Goal: Task Accomplishment & Management: Manage account settings

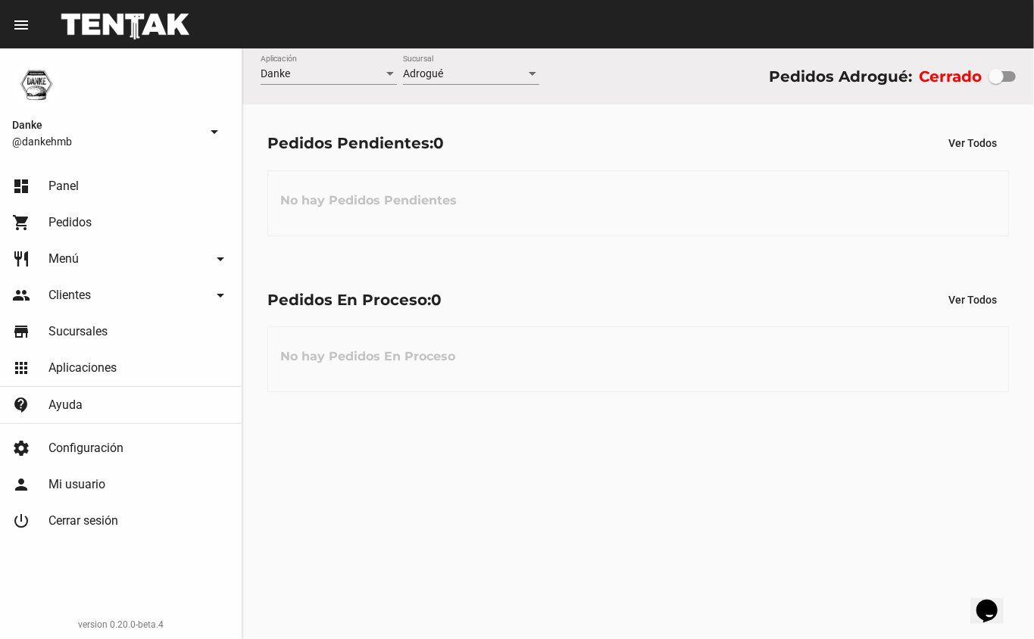
click at [64, 223] on span "Pedidos" at bounding box center [69, 222] width 43 height 15
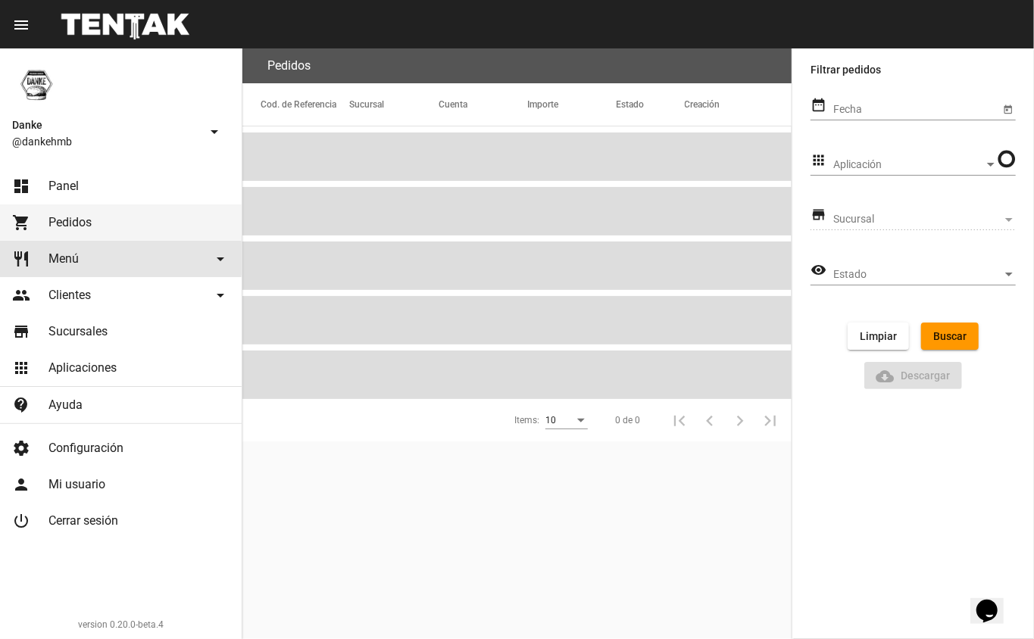
click at [65, 258] on span "Menú" at bounding box center [63, 258] width 30 height 15
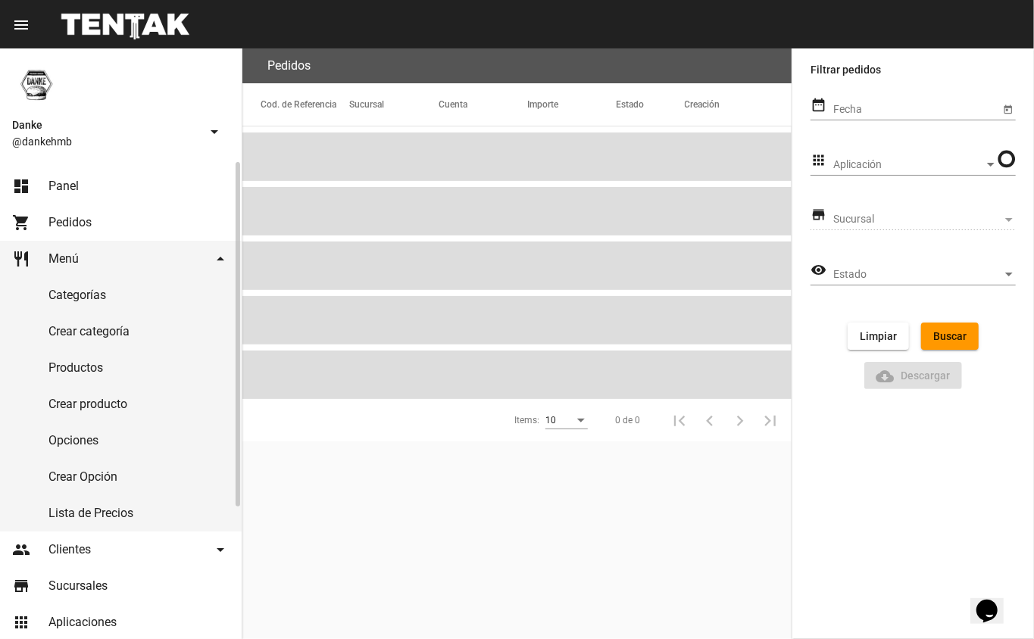
click at [55, 371] on link "Productos" at bounding box center [121, 368] width 242 height 36
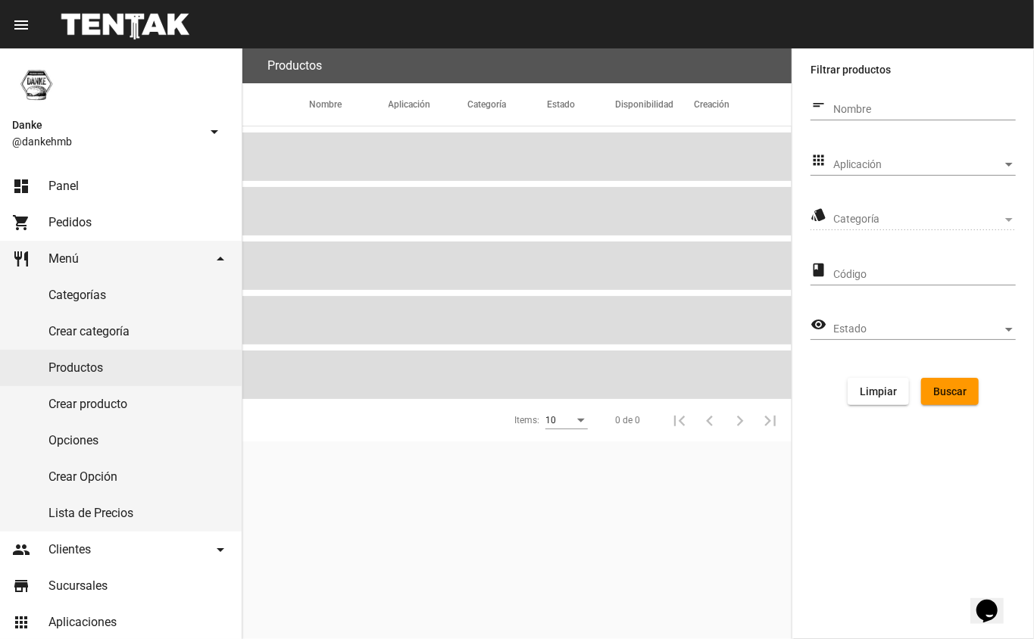
click at [868, 167] on span "Aplicación" at bounding box center [917, 165] width 169 height 12
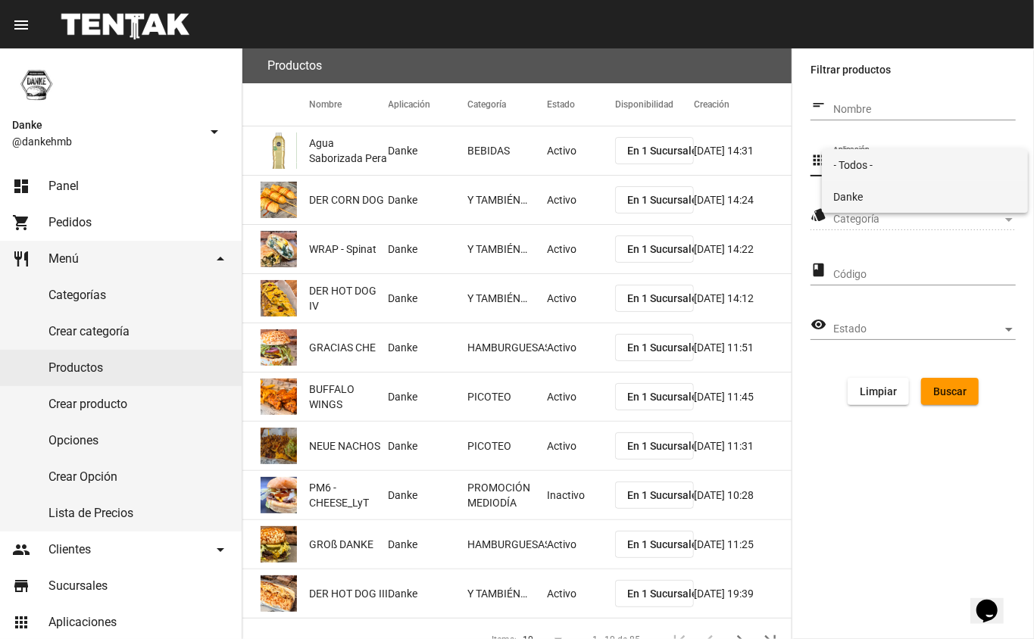
click at [842, 194] on span "Danke" at bounding box center [925, 197] width 182 height 32
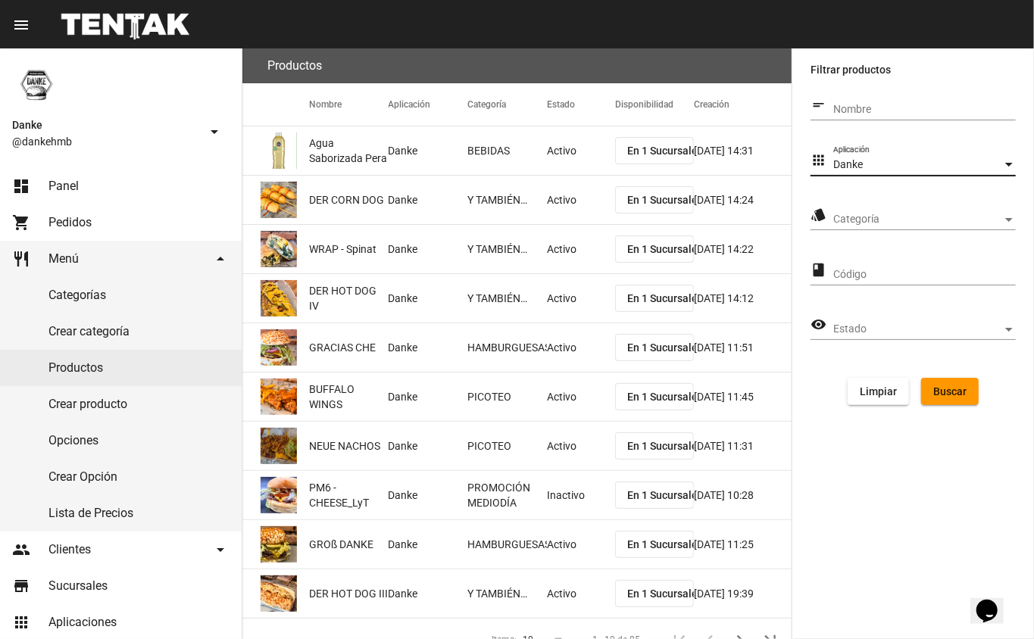
click at [851, 219] on span "Categoría" at bounding box center [917, 220] width 169 height 12
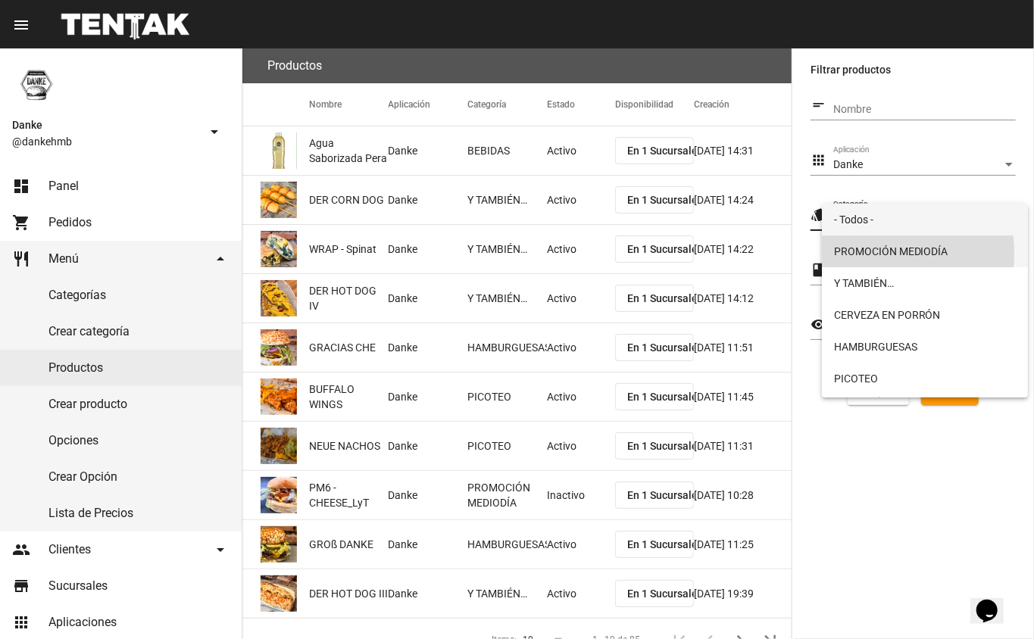
click at [852, 253] on span "PROMOCIÓN MEDIODÍA" at bounding box center [925, 251] width 182 height 32
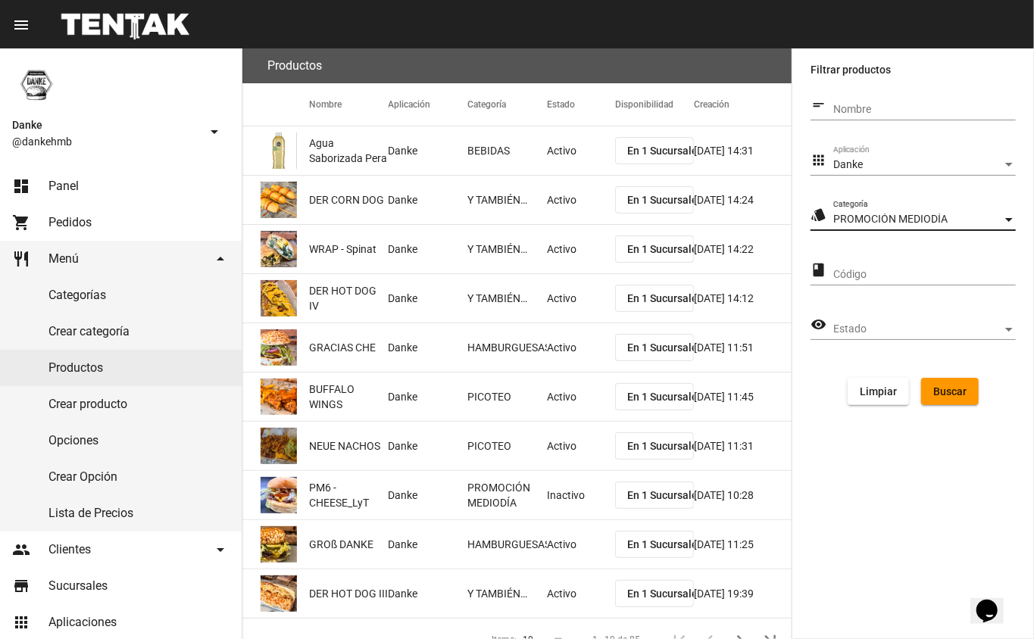
click at [951, 391] on span "Buscar" at bounding box center [949, 391] width 33 height 12
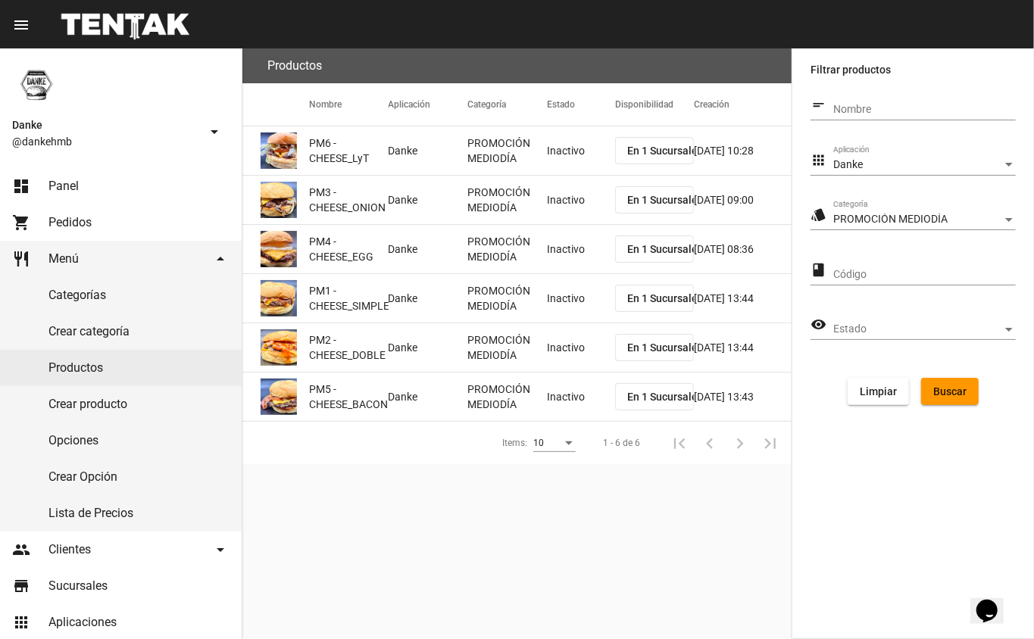
click at [574, 161] on mat-cell "Inactivo" at bounding box center [581, 150] width 68 height 48
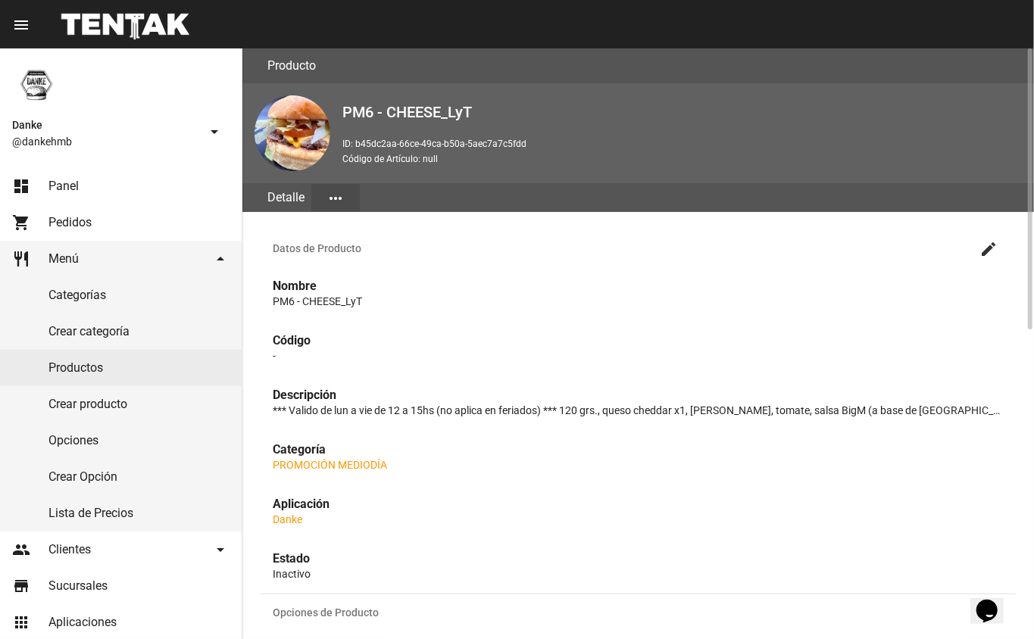
click at [990, 247] on mat-icon "create" at bounding box center [988, 249] width 18 height 18
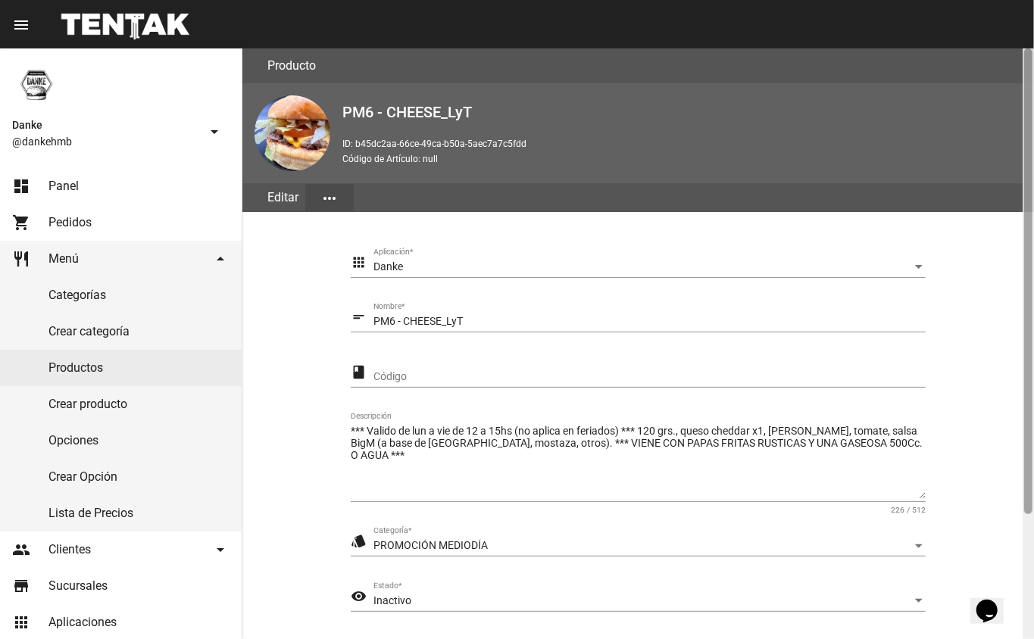
click at [1030, 513] on div at bounding box center [1028, 281] width 8 height 466
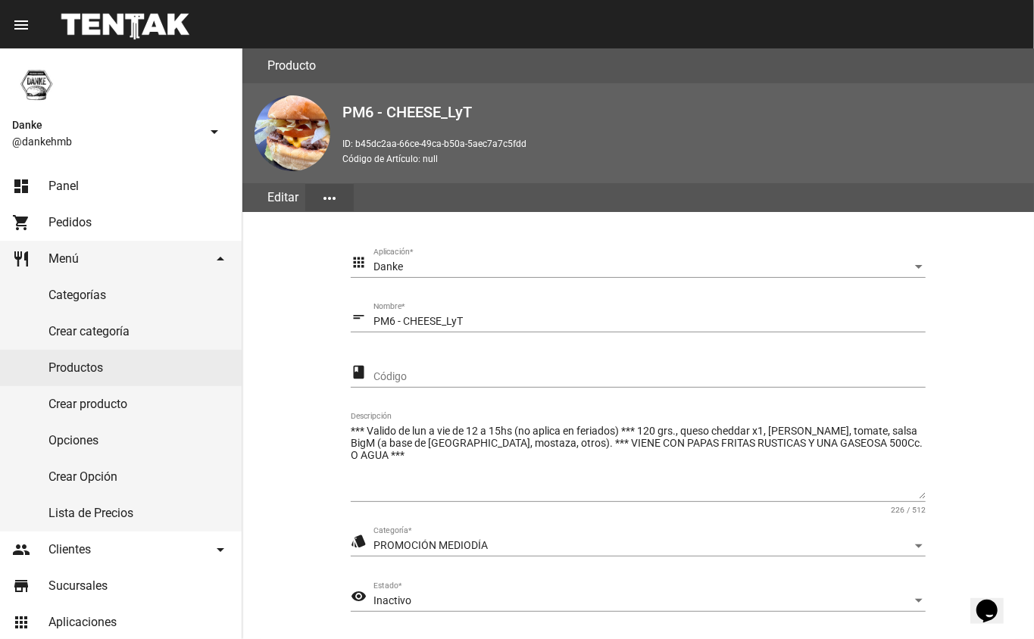
click at [430, 600] on div "Inactivo" at bounding box center [642, 601] width 538 height 12
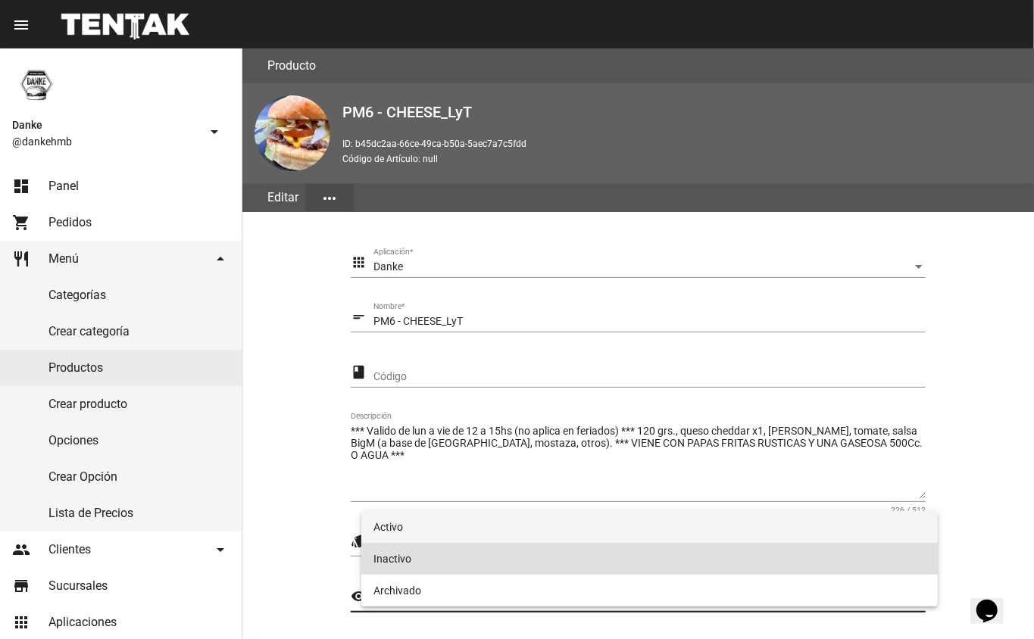
click at [409, 530] on span "Activo" at bounding box center [649, 527] width 553 height 32
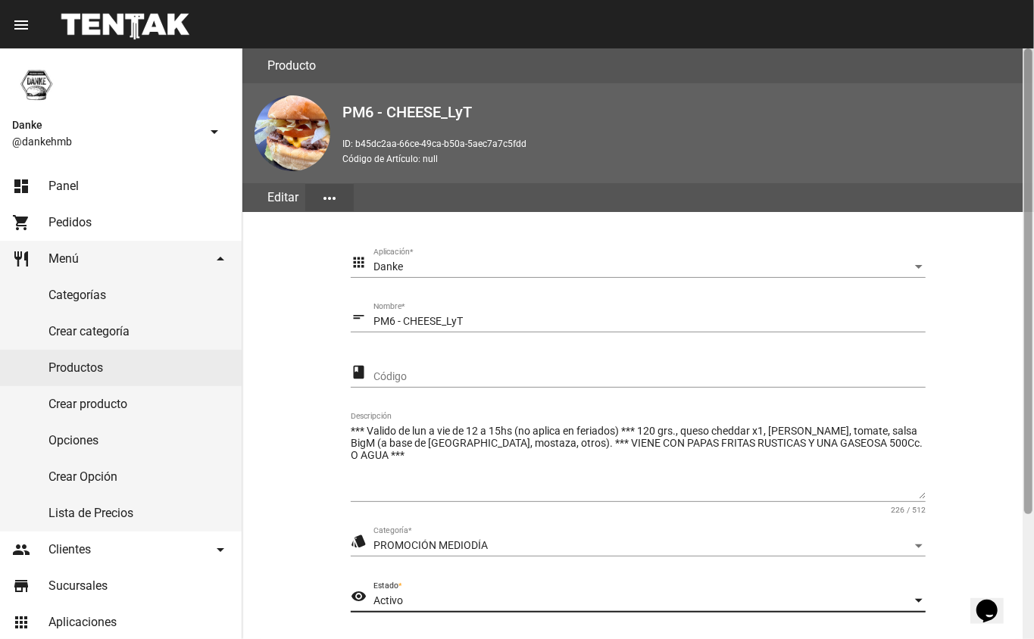
click at [1027, 566] on div at bounding box center [1027, 343] width 11 height 591
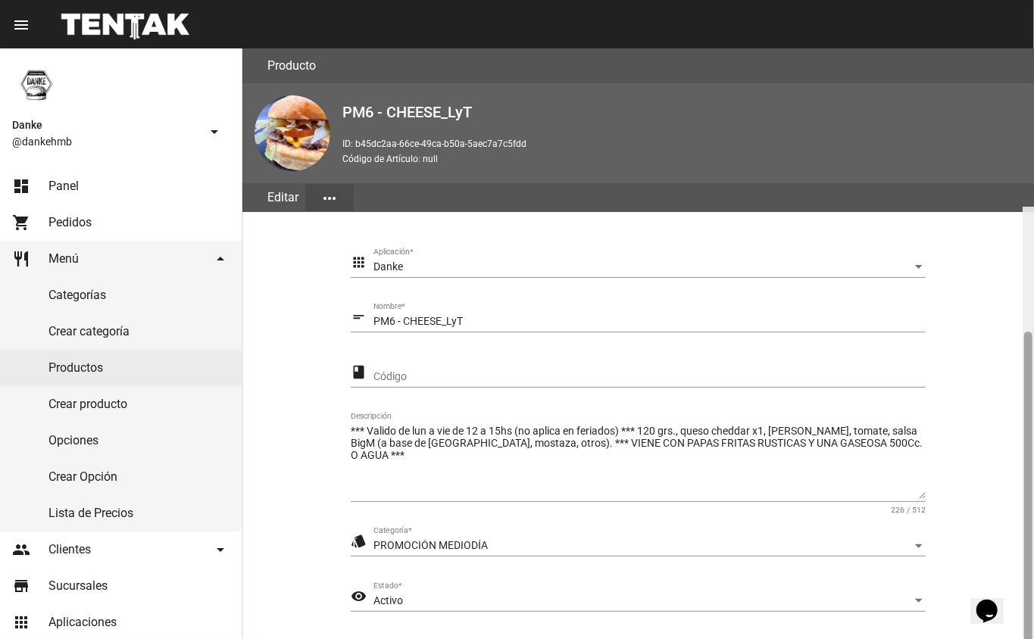
scroll to position [158, 0]
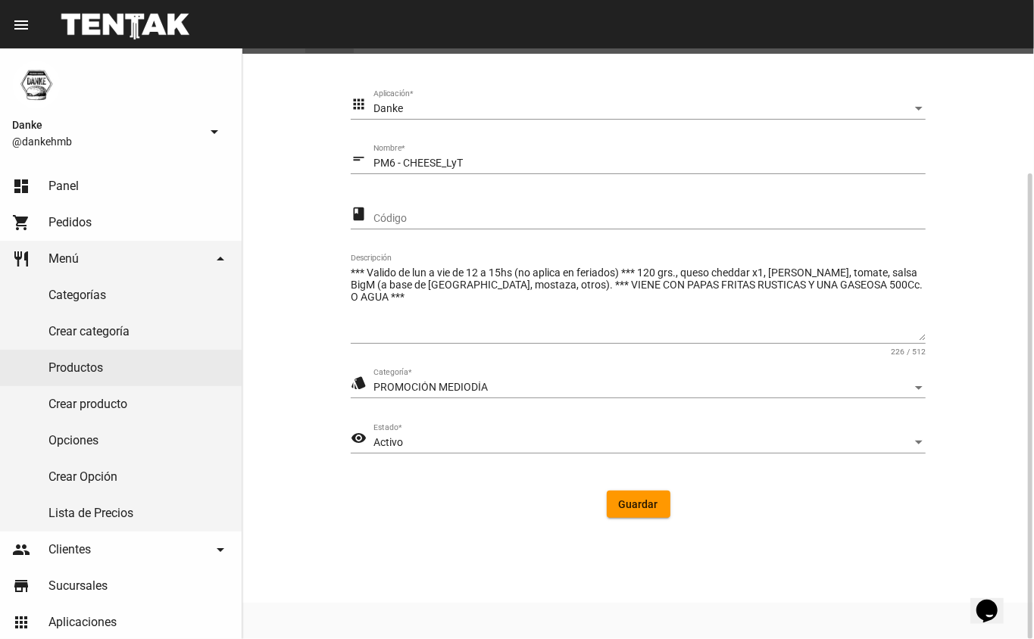
click at [627, 506] on span "Guardar" at bounding box center [638, 504] width 39 height 12
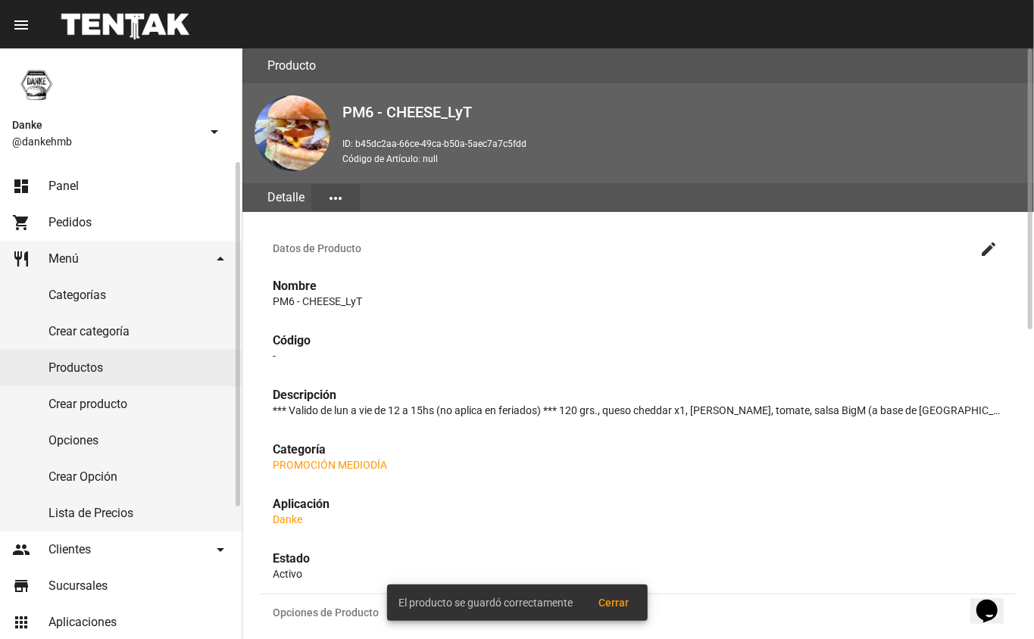
click at [68, 370] on link "Productos" at bounding box center [121, 368] width 242 height 36
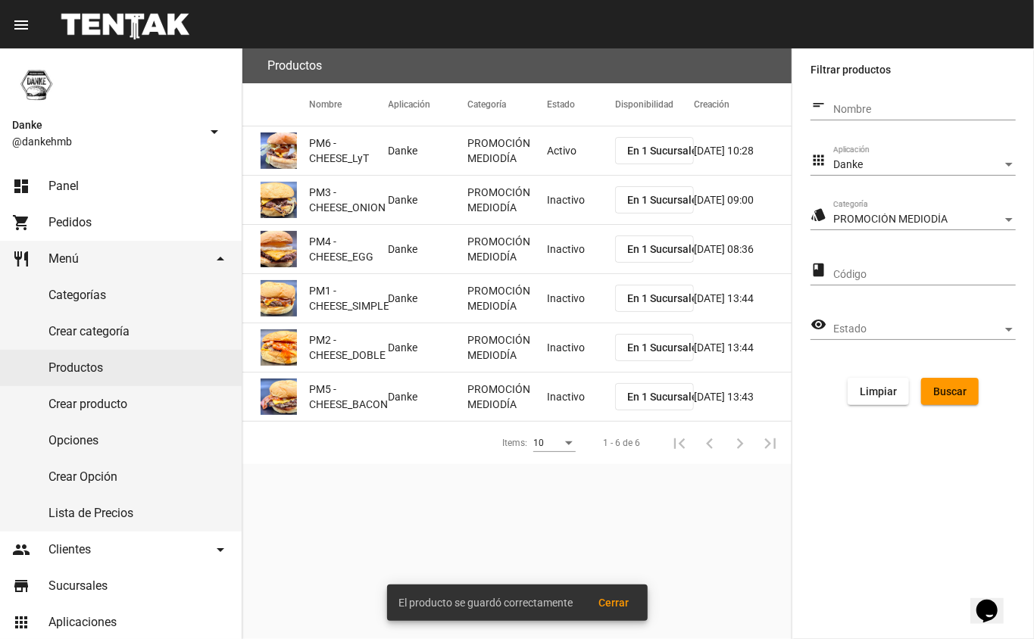
click at [565, 210] on mat-cell "Inactivo" at bounding box center [581, 200] width 68 height 48
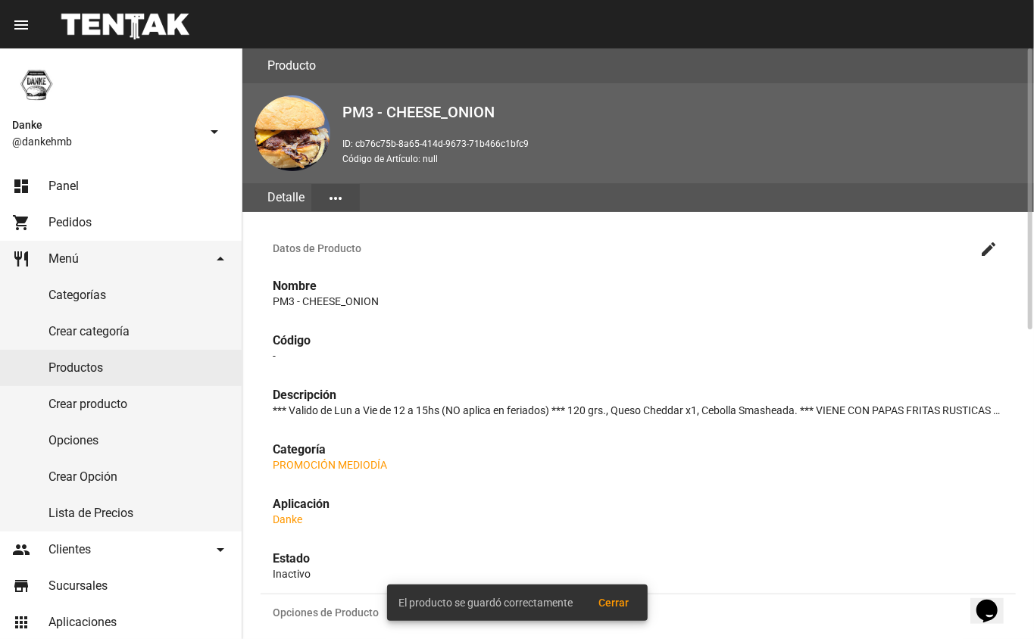
click at [992, 254] on mat-icon "create" at bounding box center [988, 249] width 18 height 18
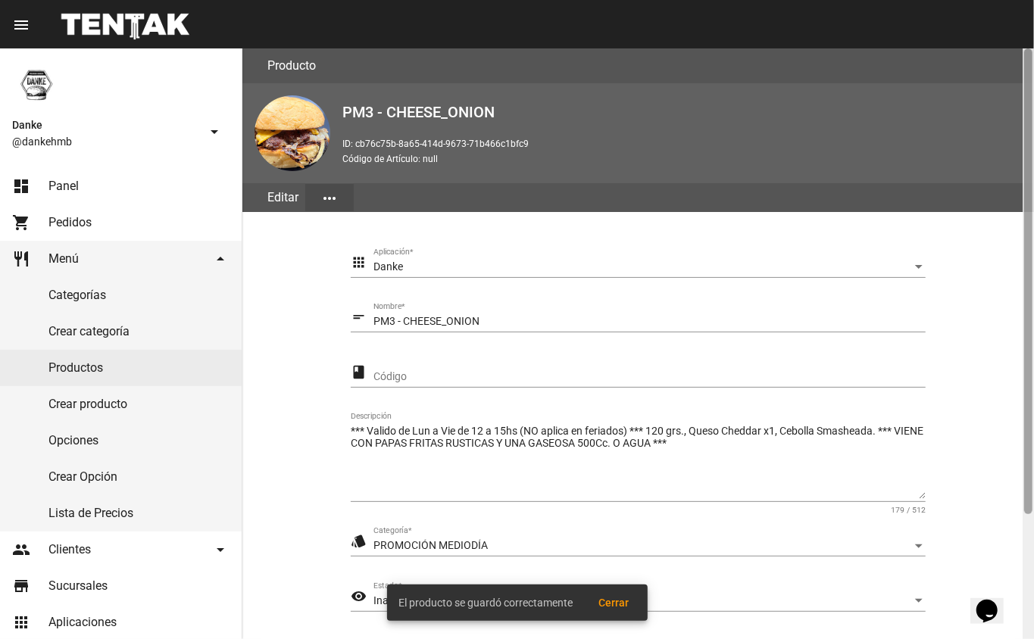
click at [1030, 512] on div at bounding box center [1028, 281] width 8 height 466
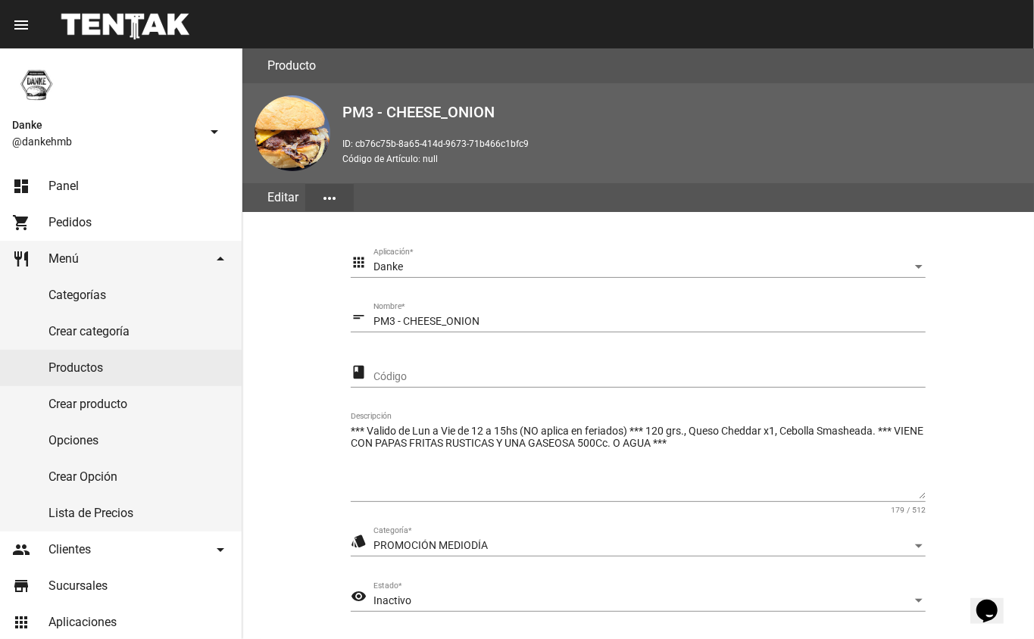
click at [485, 601] on div "Inactivo" at bounding box center [642, 601] width 538 height 12
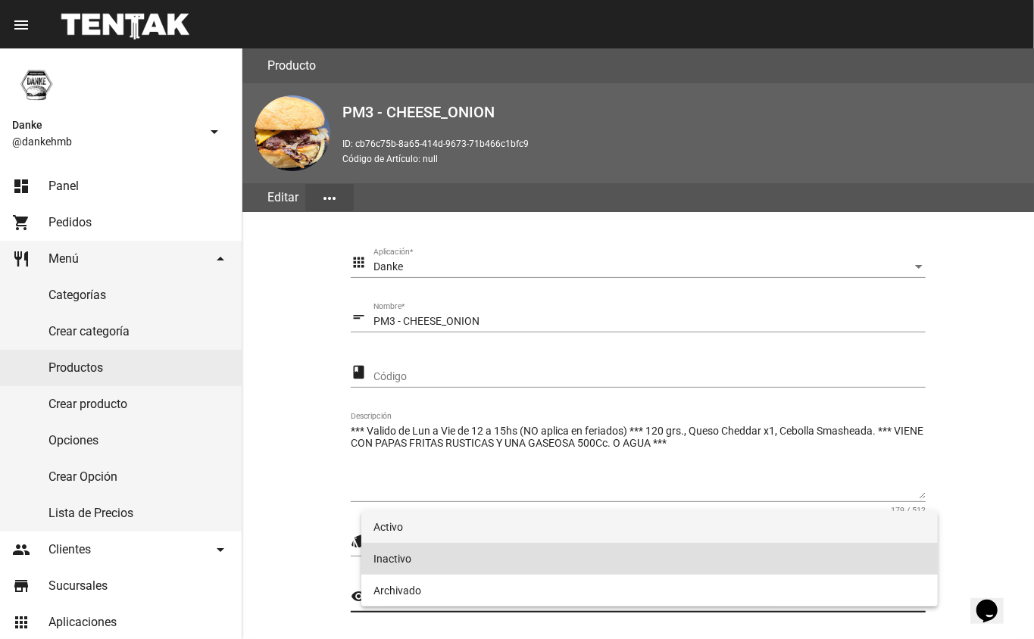
click at [401, 527] on span "Activo" at bounding box center [649, 527] width 553 height 32
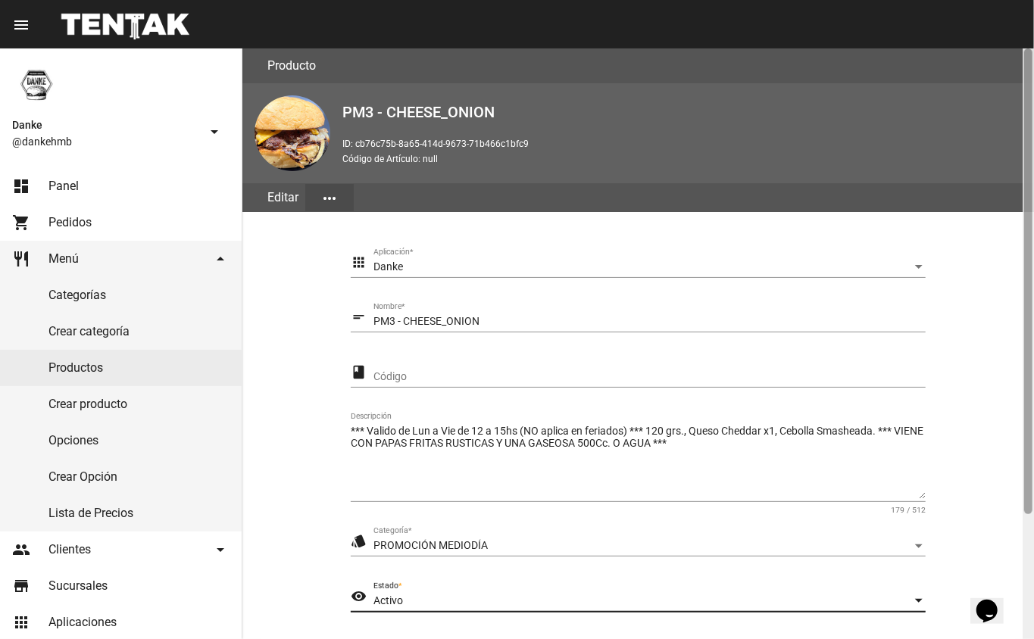
click at [1030, 513] on div at bounding box center [1028, 281] width 8 height 466
click at [1030, 535] on div at bounding box center [1027, 343] width 11 height 591
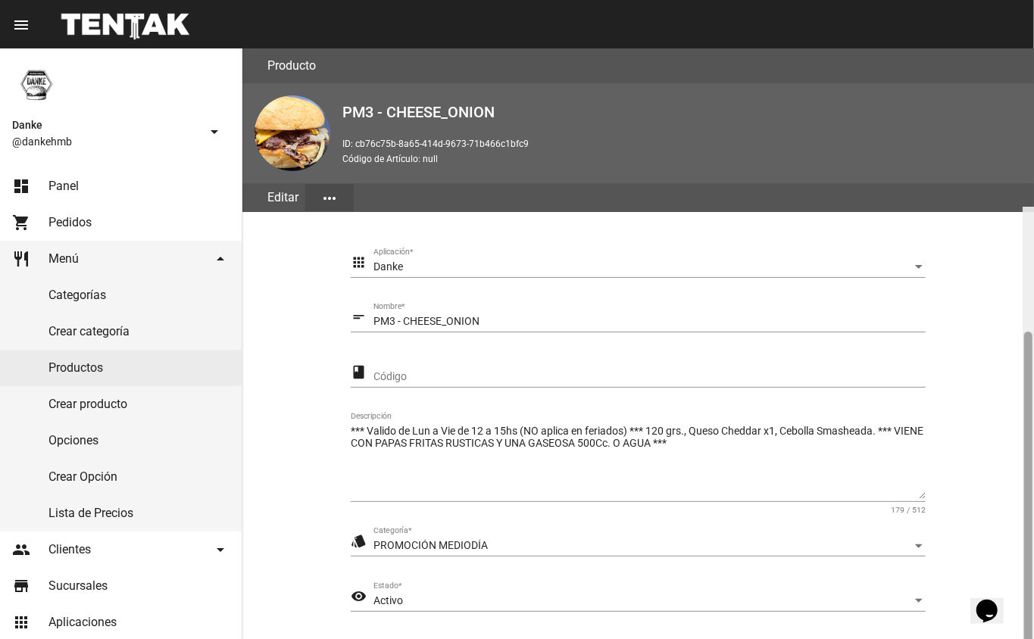
scroll to position [158, 0]
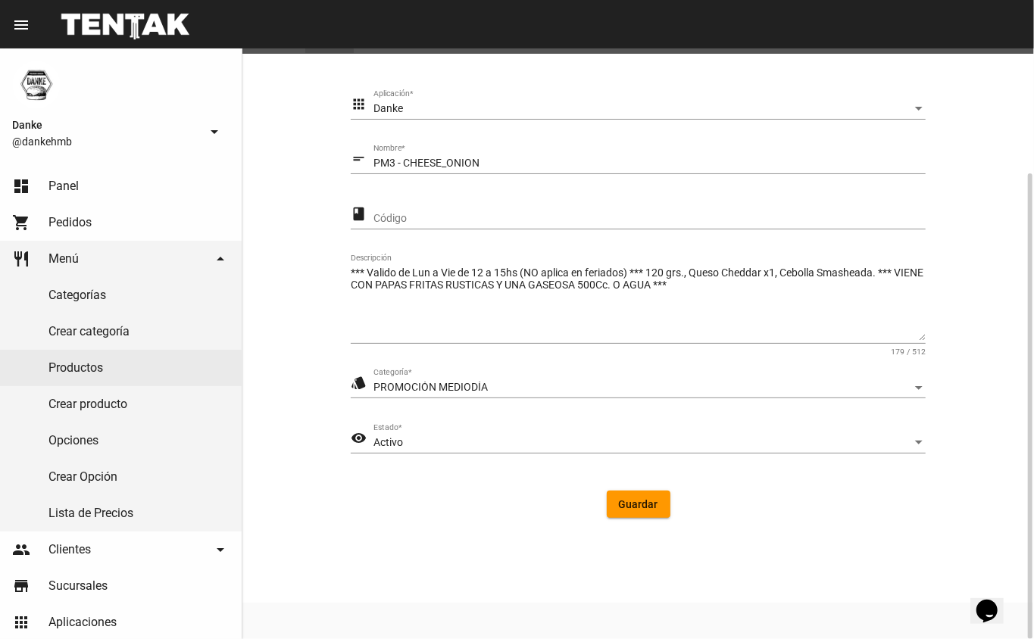
click at [624, 504] on span "Guardar" at bounding box center [638, 504] width 39 height 12
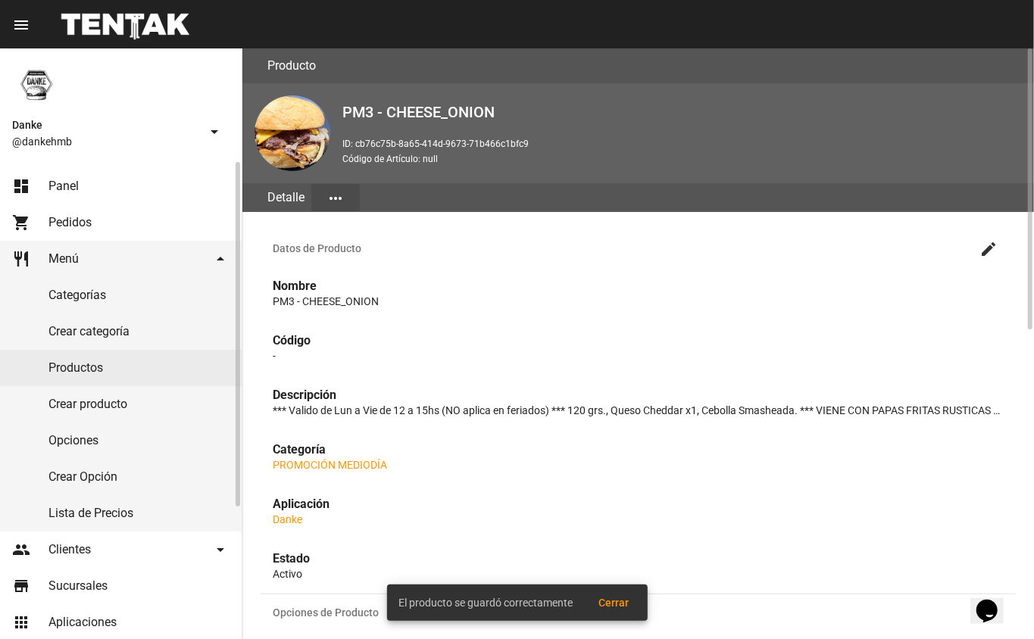
click at [67, 366] on link "Productos" at bounding box center [121, 368] width 242 height 36
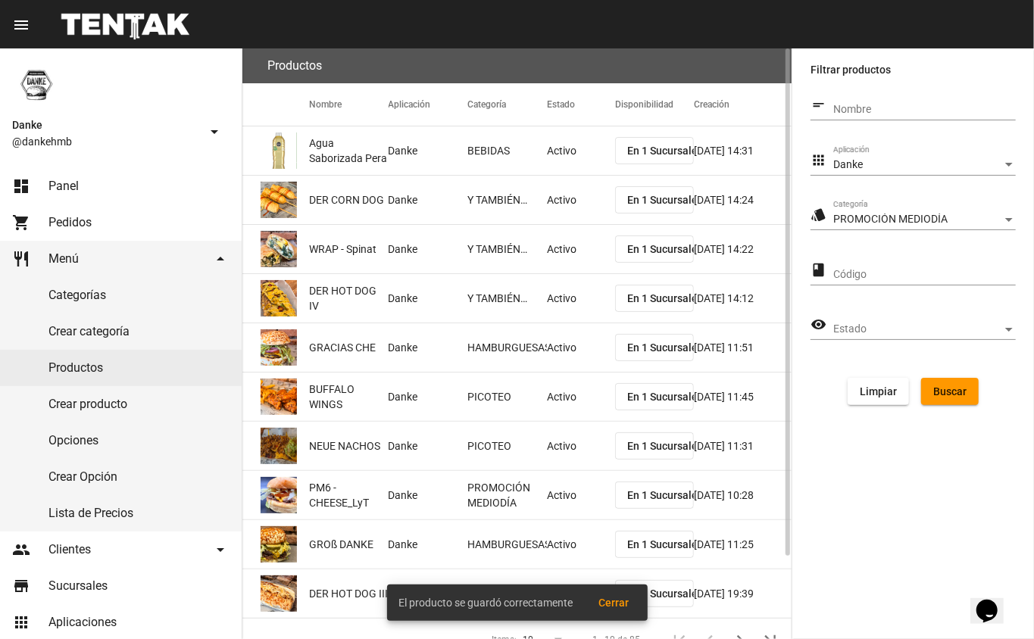
click at [945, 392] on span "Buscar" at bounding box center [949, 391] width 33 height 12
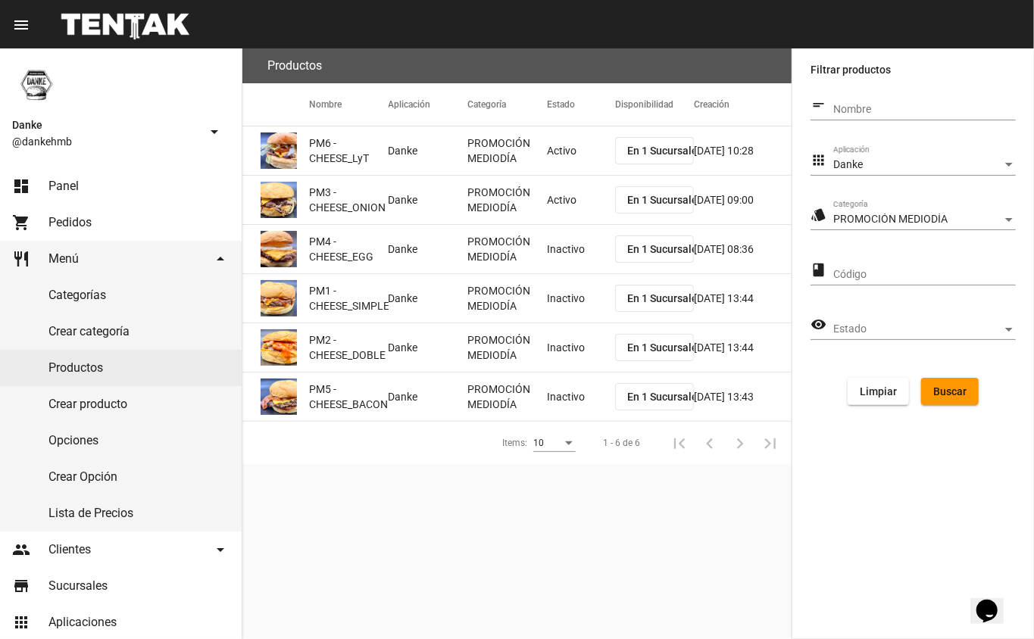
click at [552, 256] on mat-cell "Inactivo" at bounding box center [581, 249] width 68 height 48
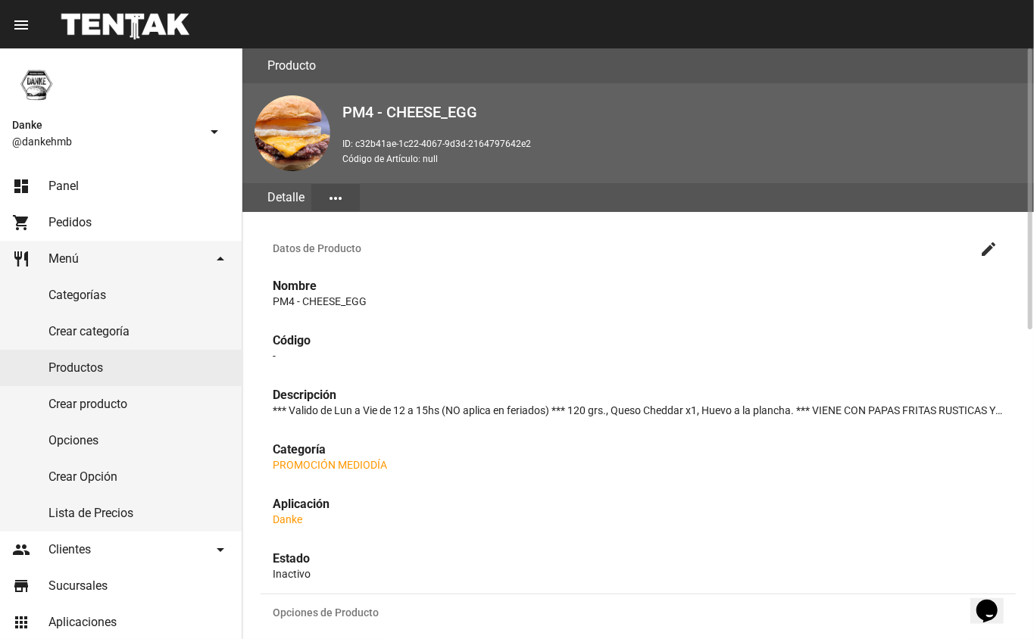
click at [987, 247] on mat-icon "create" at bounding box center [988, 249] width 18 height 18
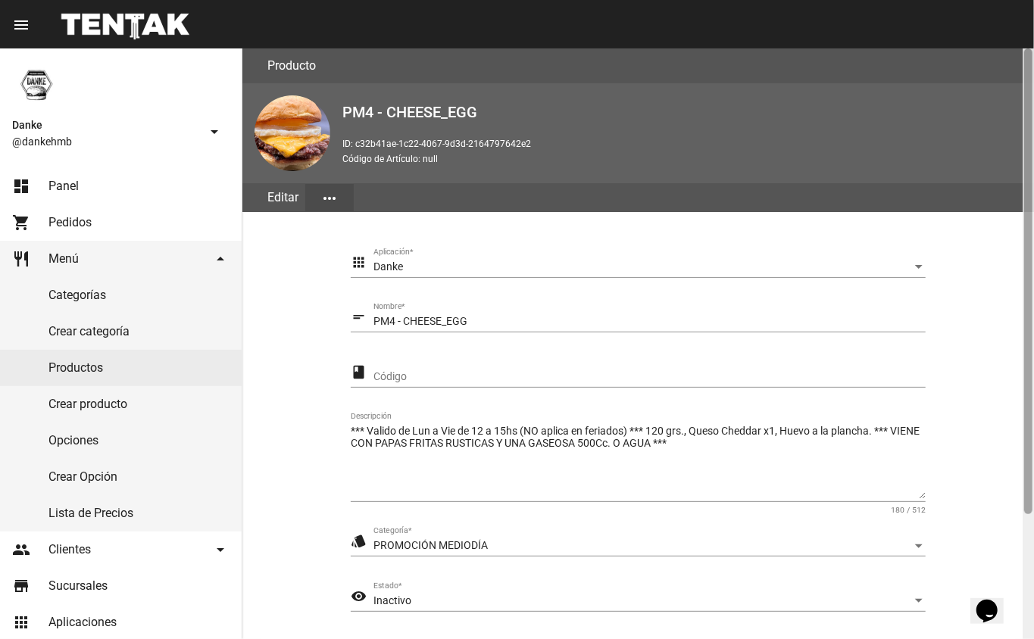
click at [1030, 512] on div at bounding box center [1028, 281] width 8 height 466
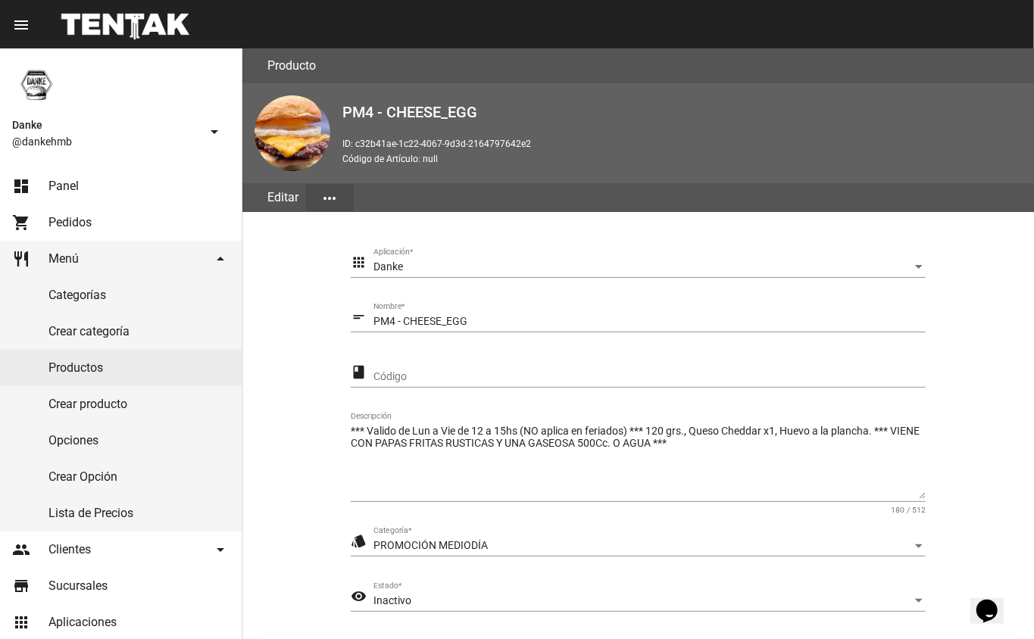
click at [464, 600] on div "Inactivo" at bounding box center [642, 601] width 538 height 12
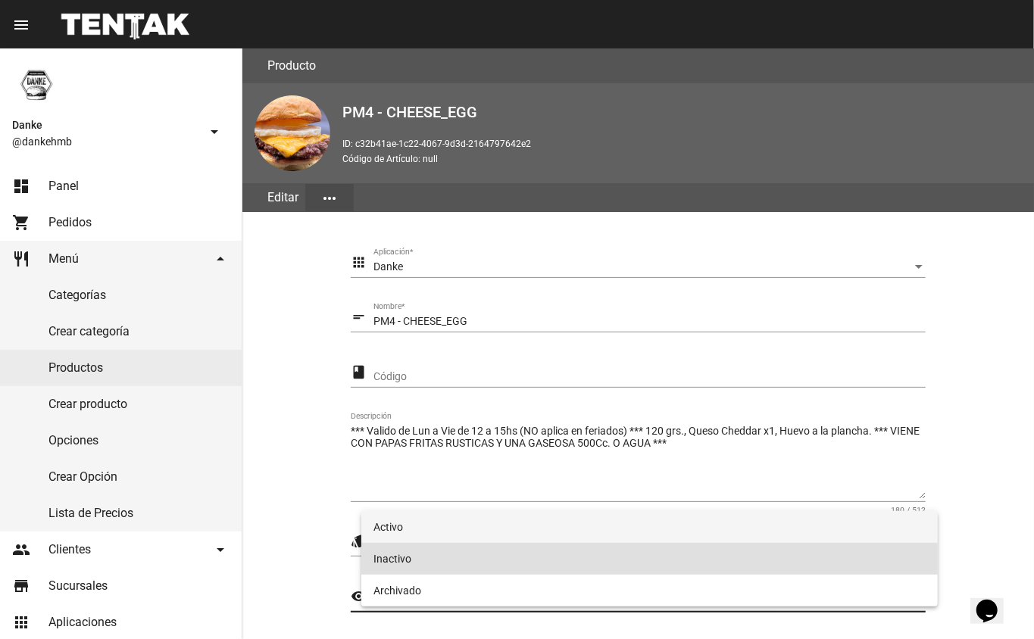
click at [398, 527] on span "Activo" at bounding box center [649, 527] width 553 height 32
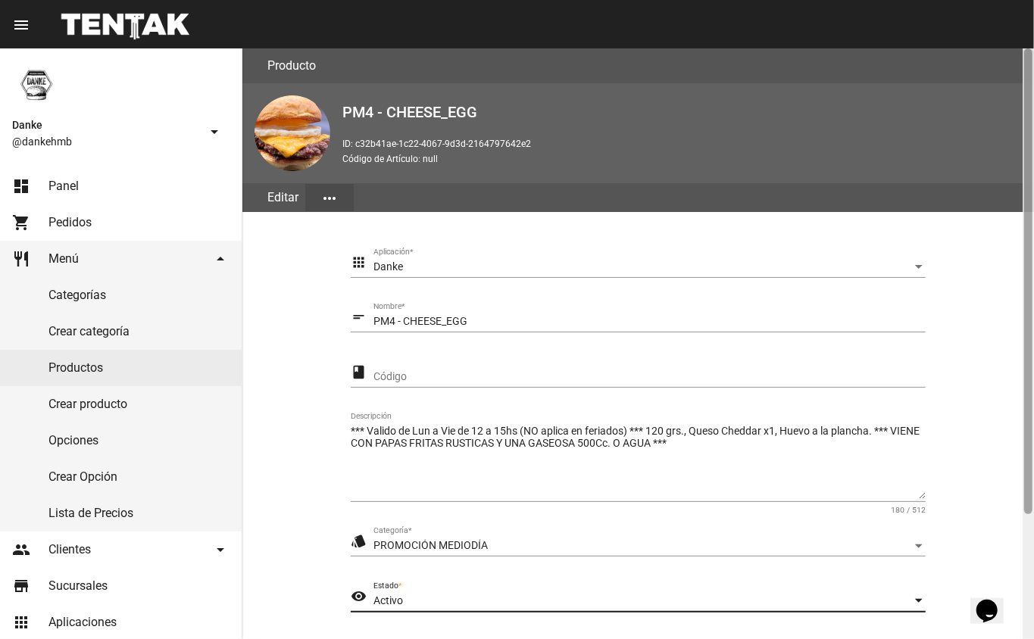
click at [1025, 552] on div at bounding box center [1027, 343] width 11 height 591
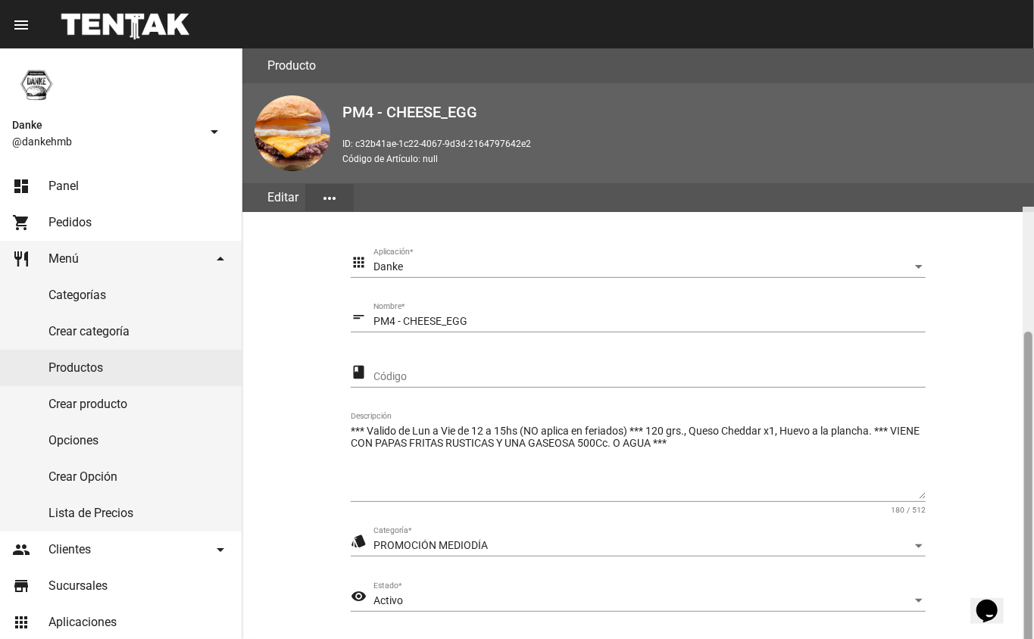
scroll to position [158, 0]
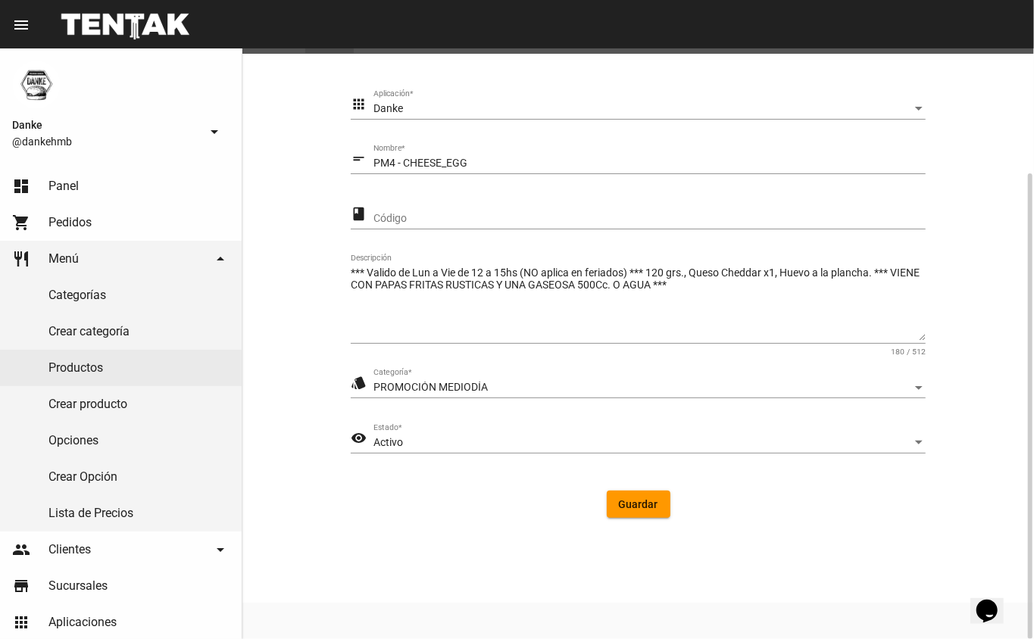
click at [647, 506] on span "Guardar" at bounding box center [638, 504] width 39 height 12
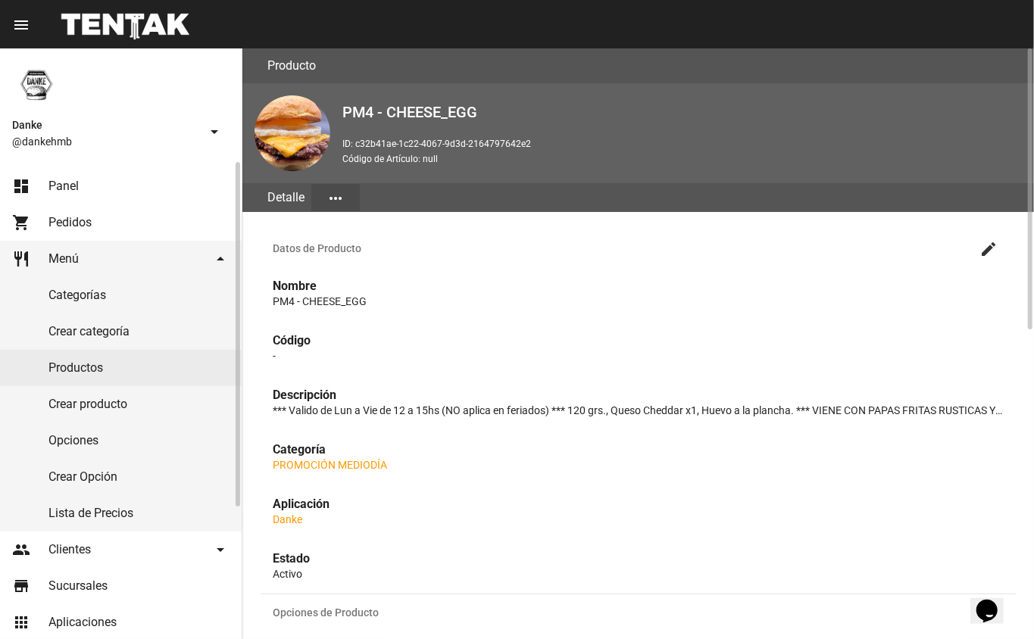
click at [67, 371] on link "Productos" at bounding box center [121, 368] width 242 height 36
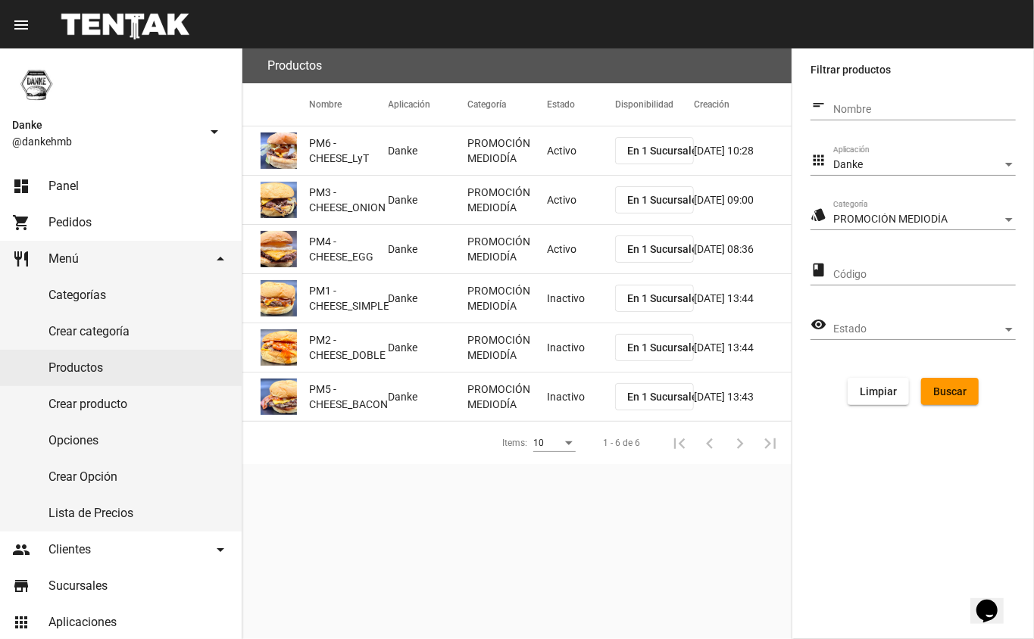
click at [568, 307] on mat-cell "Inactivo" at bounding box center [581, 298] width 68 height 48
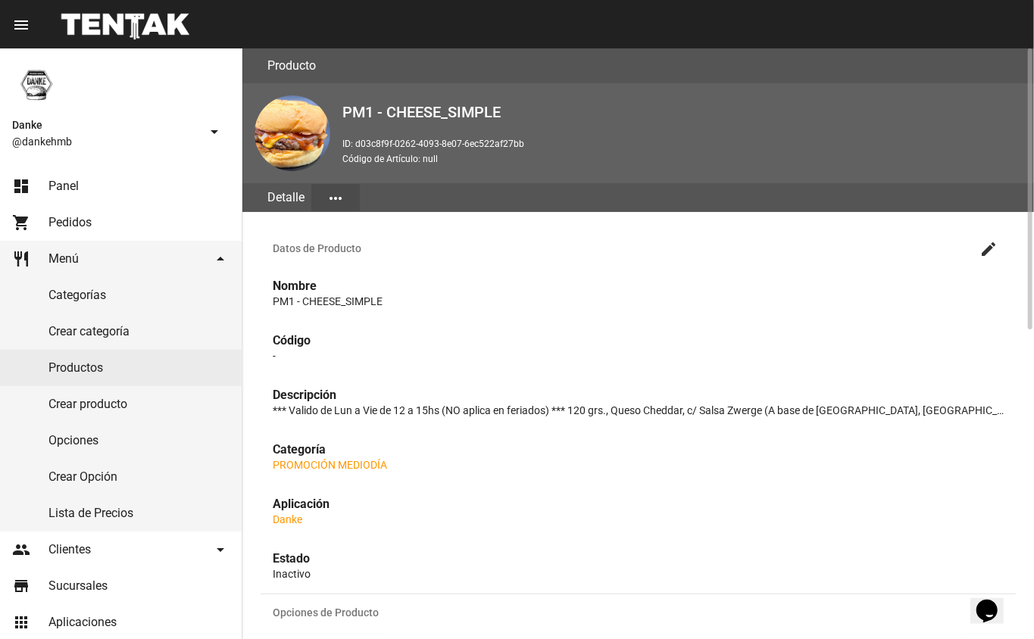
click at [990, 247] on mat-icon "create" at bounding box center [988, 249] width 18 height 18
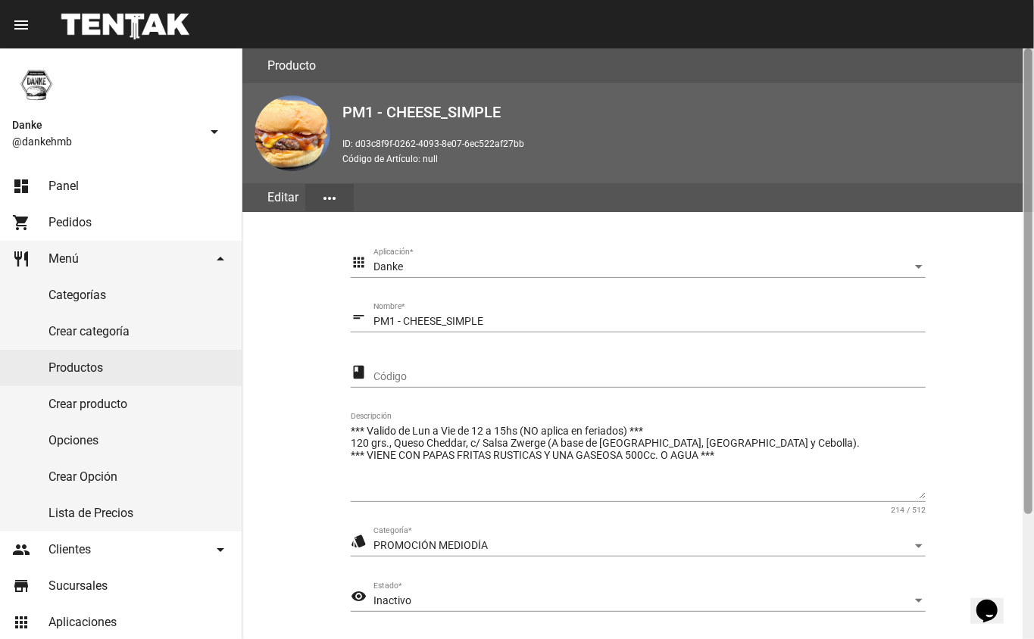
click at [1024, 534] on div at bounding box center [1027, 343] width 11 height 591
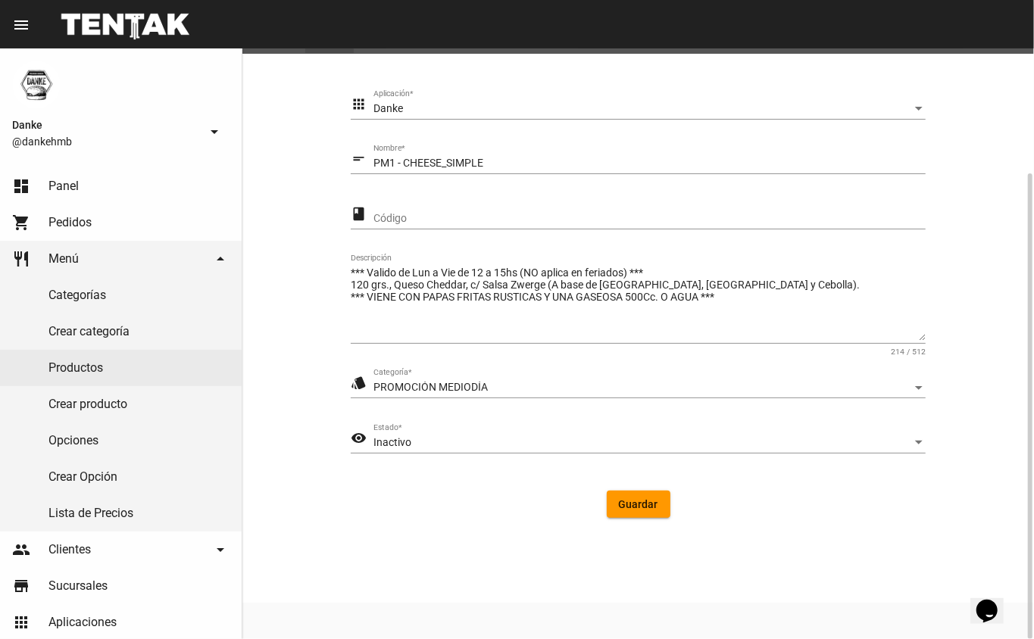
click at [400, 441] on span "Inactivo" at bounding box center [392, 442] width 38 height 12
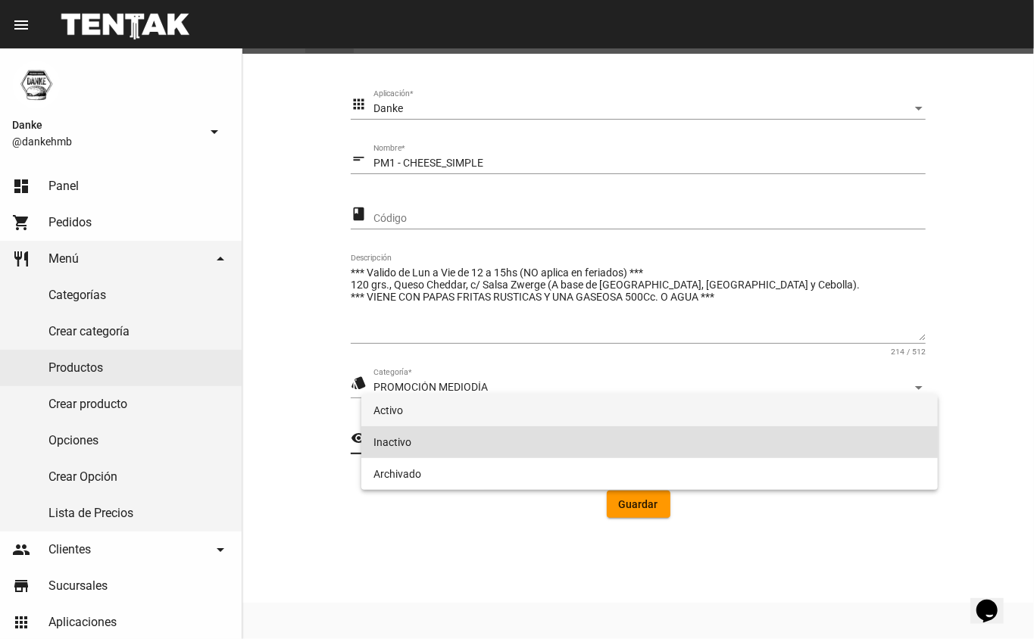
click at [391, 410] on span "Activo" at bounding box center [649, 410] width 553 height 32
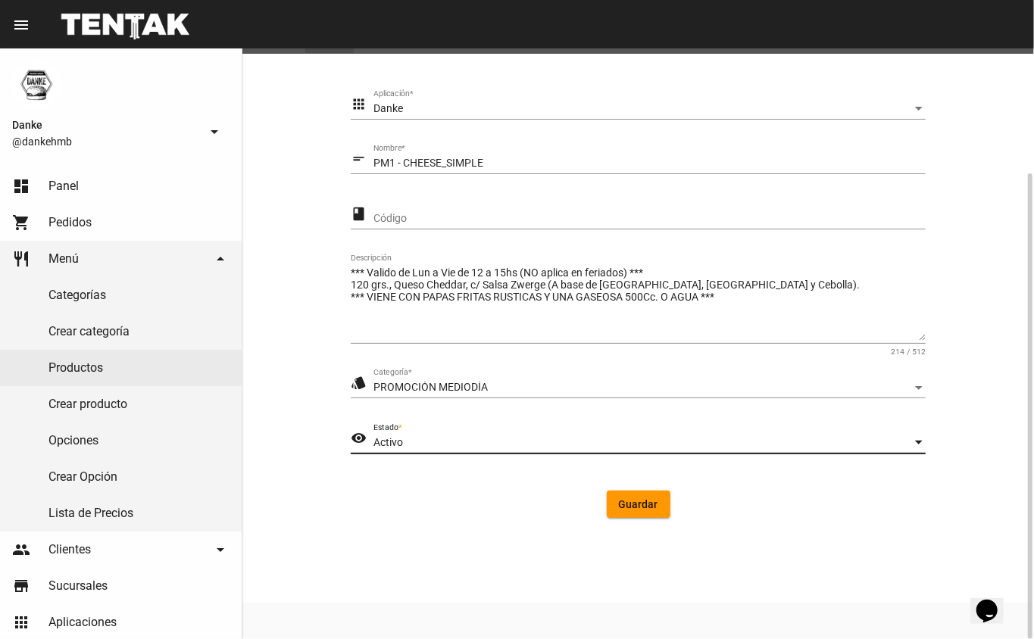
click at [640, 500] on span "Guardar" at bounding box center [638, 504] width 39 height 12
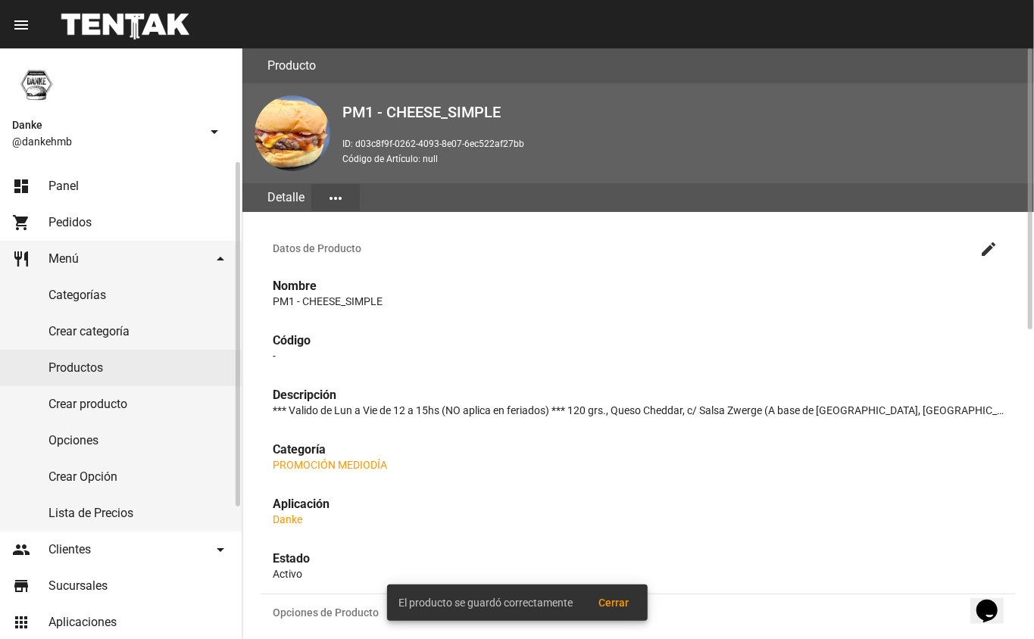
click at [77, 365] on link "Productos" at bounding box center [121, 368] width 242 height 36
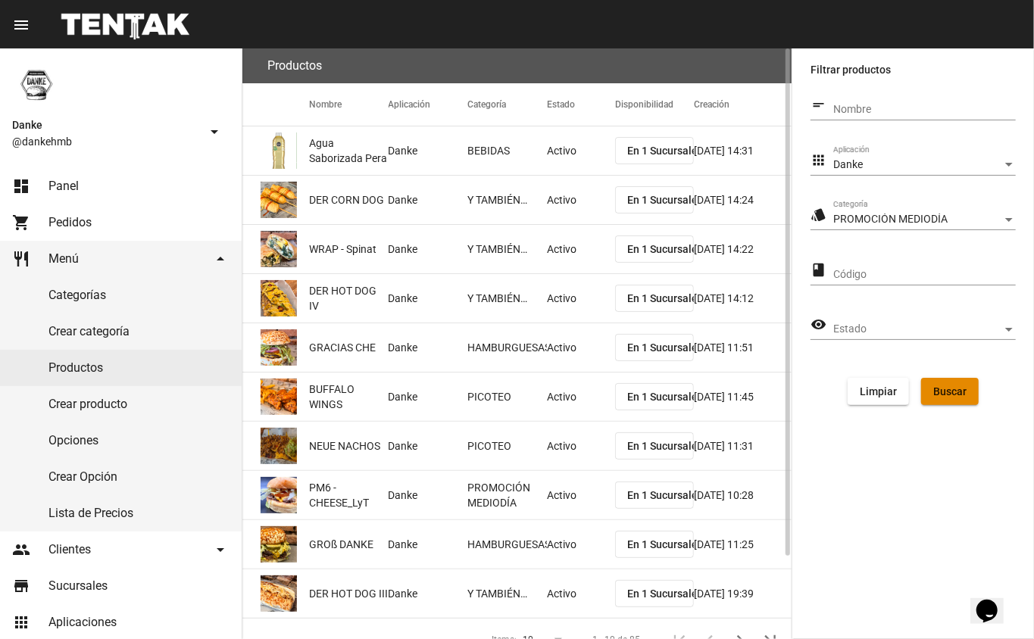
click at [949, 391] on span "Buscar" at bounding box center [949, 391] width 33 height 12
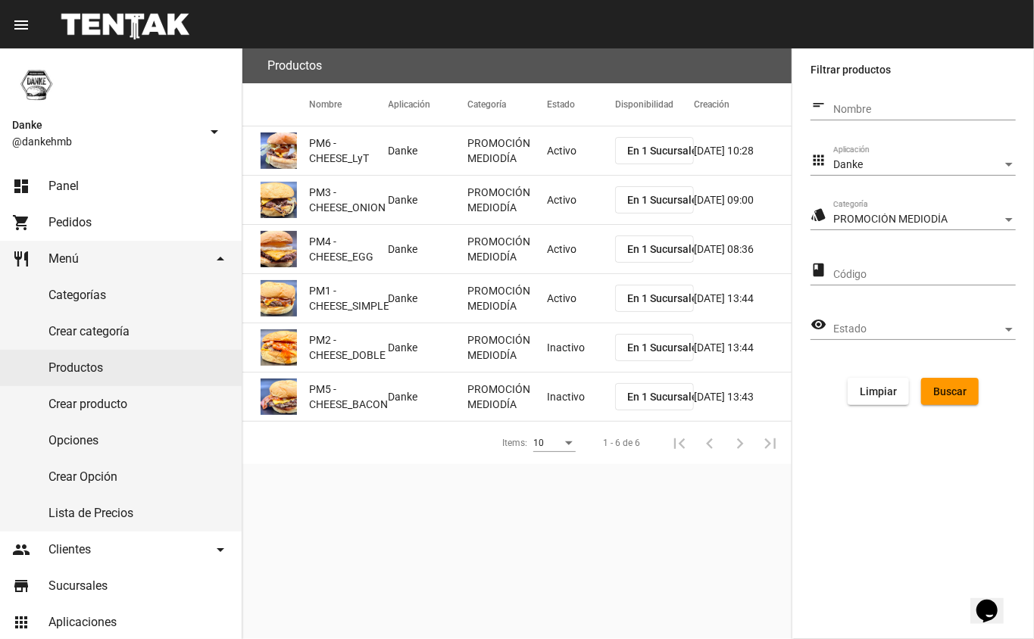
click at [566, 349] on mat-cell "Inactivo" at bounding box center [581, 347] width 68 height 48
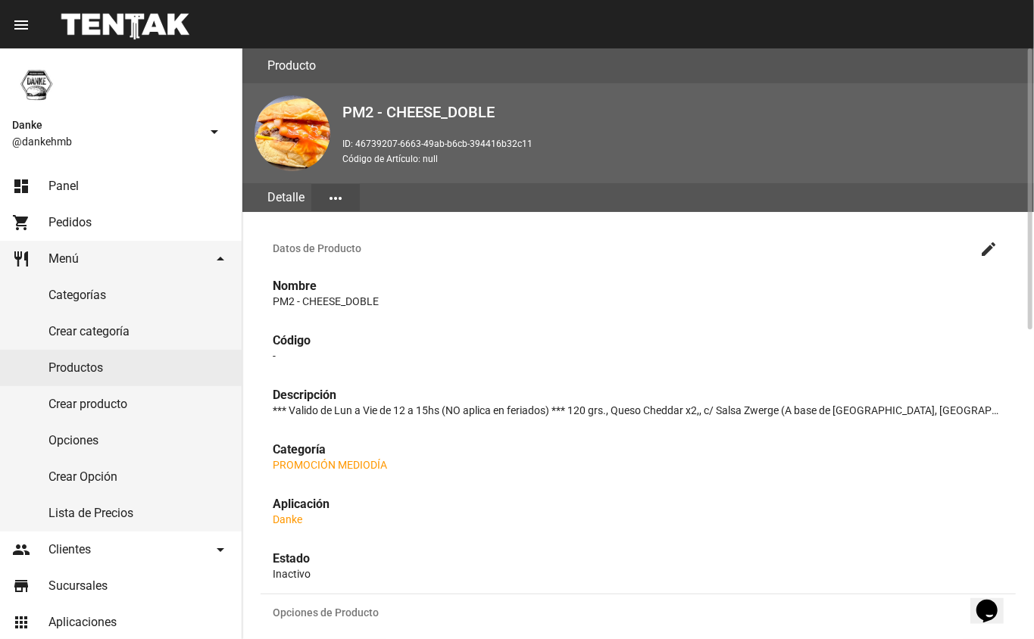
click at [979, 252] on mat-icon "create" at bounding box center [988, 249] width 18 height 18
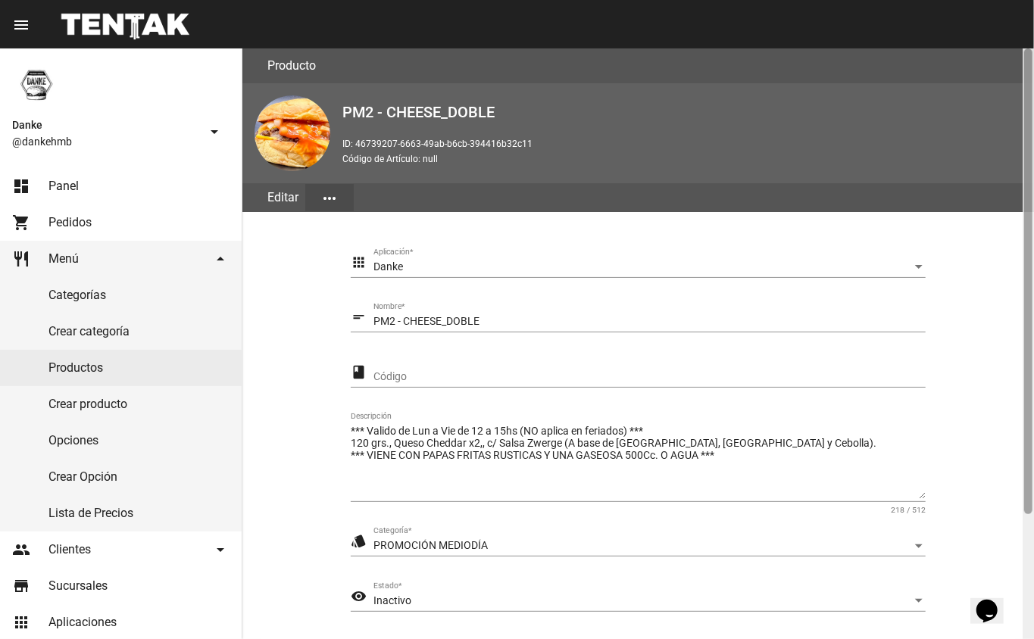
click at [1028, 534] on div at bounding box center [1027, 343] width 11 height 591
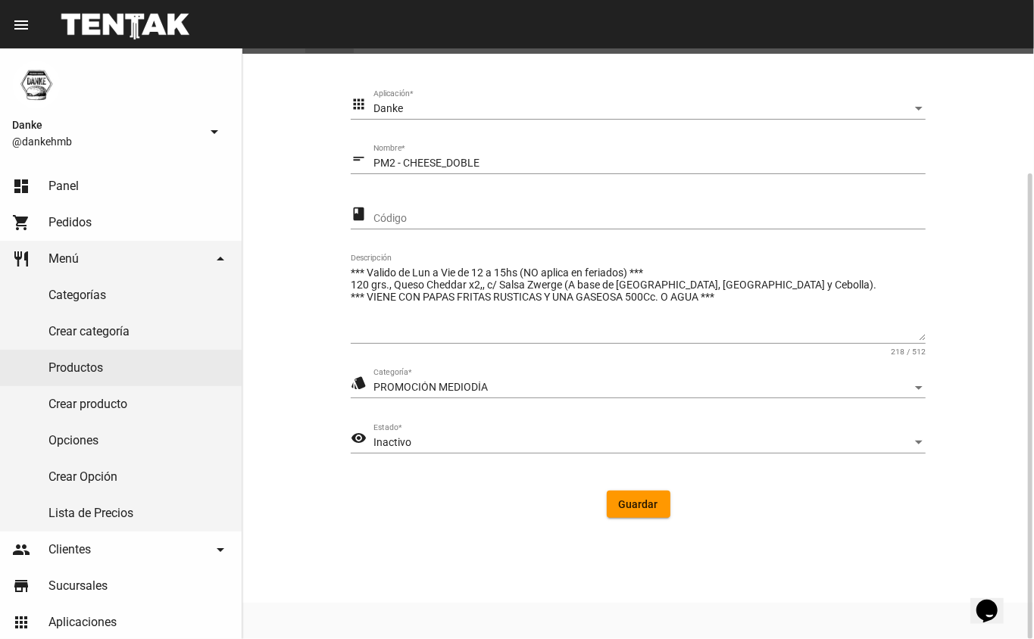
click at [456, 437] on div "Inactivo" at bounding box center [642, 443] width 538 height 12
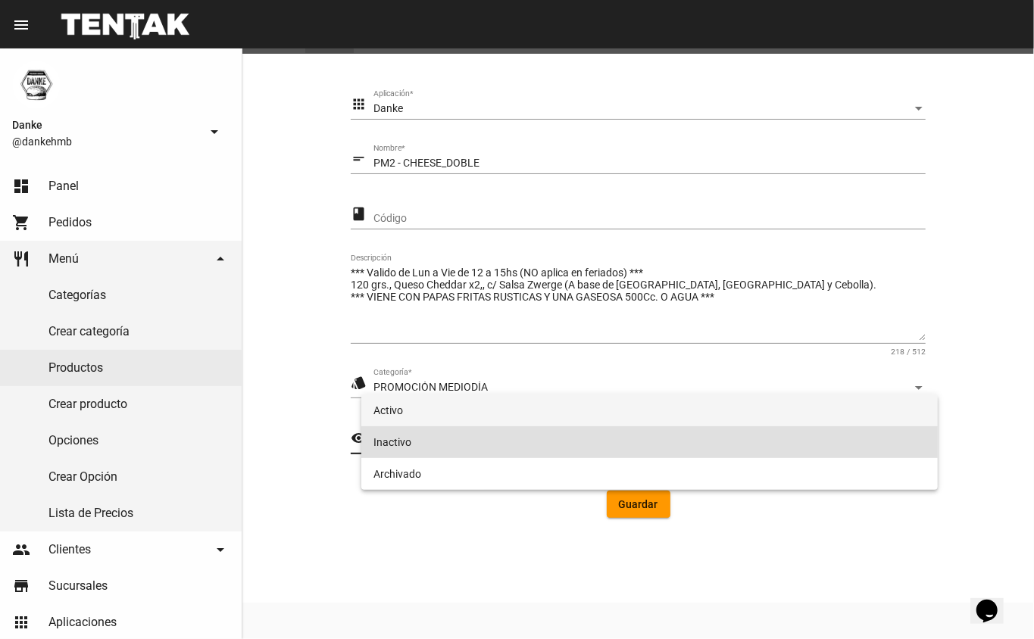
click at [398, 412] on span "Activo" at bounding box center [649, 410] width 553 height 32
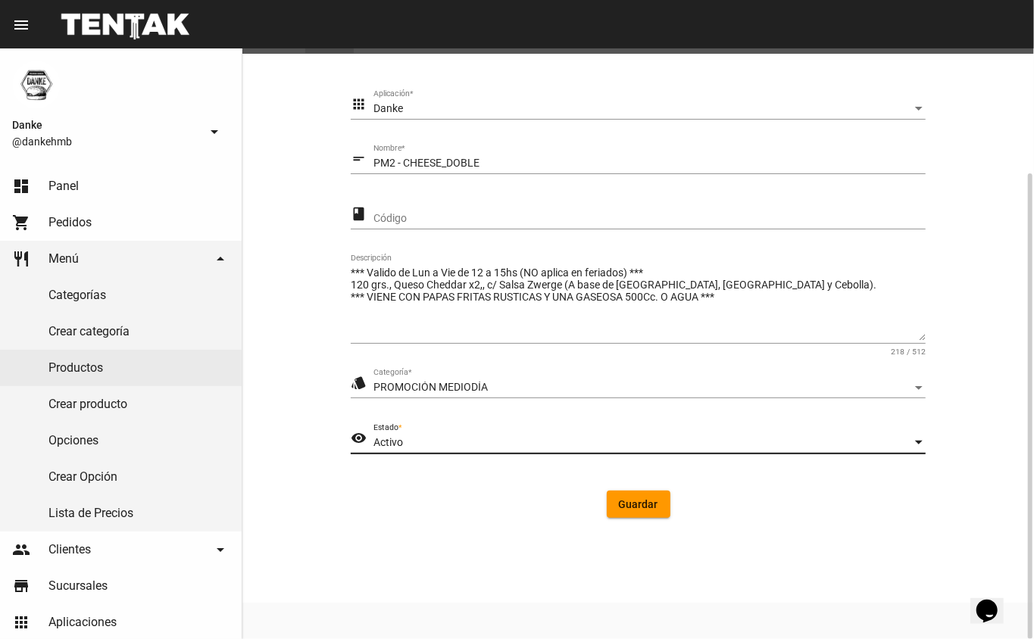
click at [637, 509] on span "Guardar" at bounding box center [638, 504] width 39 height 12
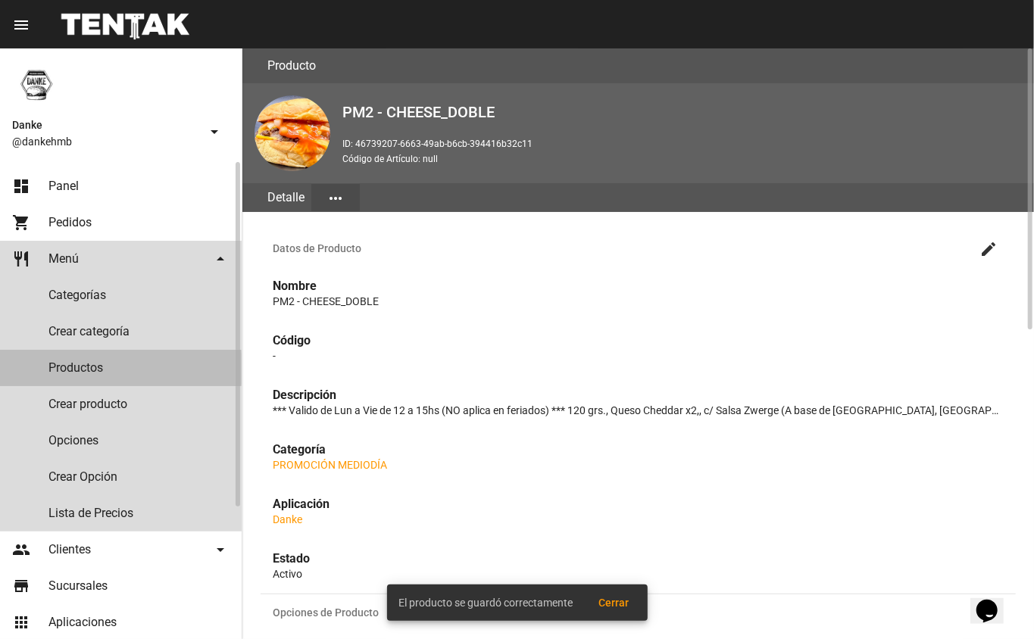
click at [79, 368] on link "Productos" at bounding box center [121, 368] width 242 height 36
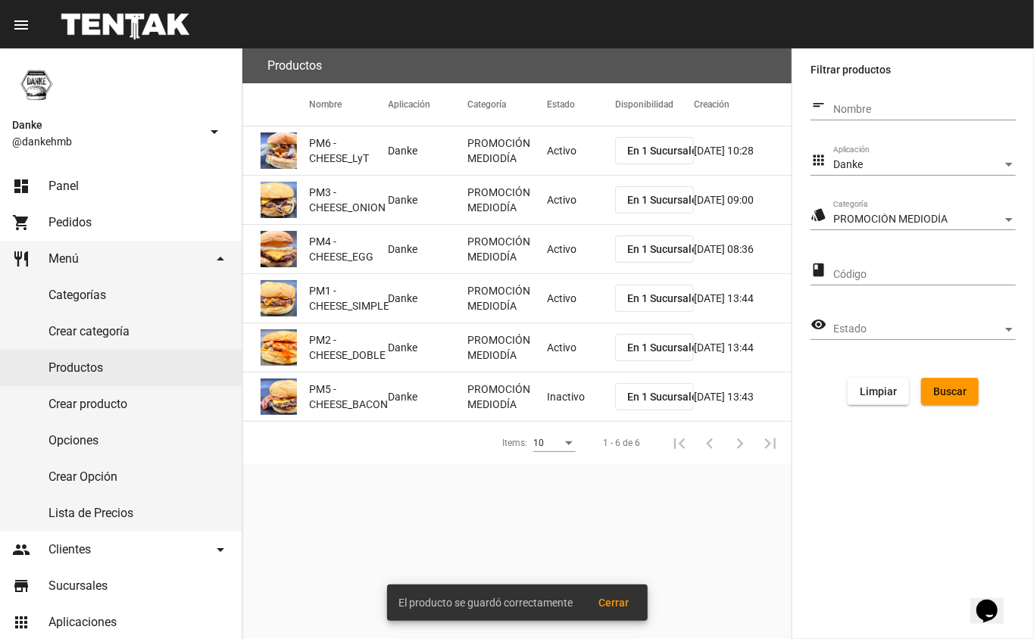
click at [560, 394] on mat-cell "Inactivo" at bounding box center [581, 397] width 68 height 48
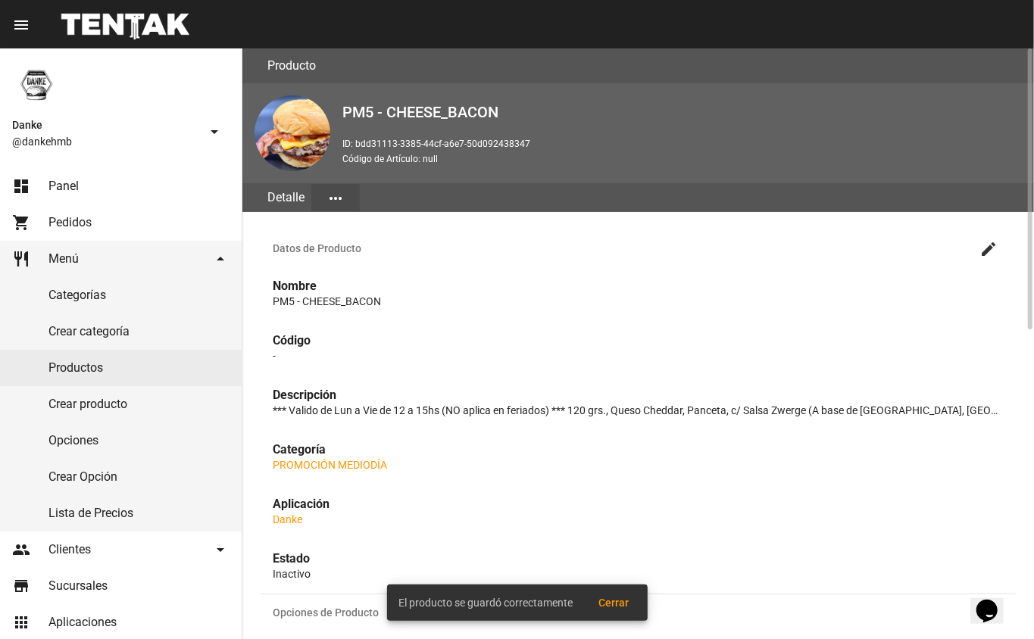
click at [994, 249] on mat-icon "create" at bounding box center [988, 249] width 18 height 18
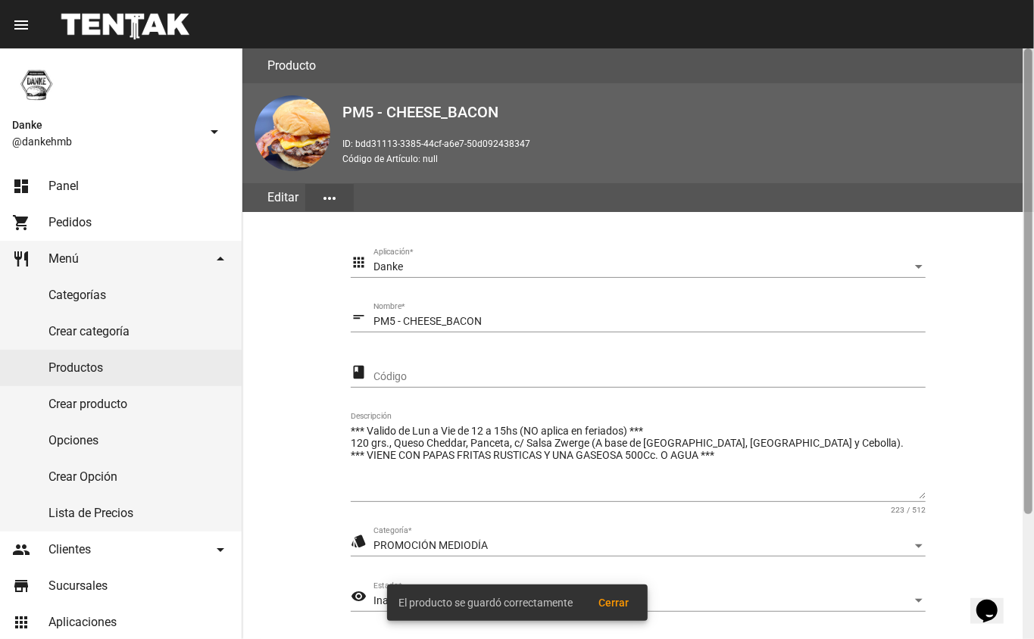
click at [1030, 503] on div at bounding box center [1028, 281] width 8 height 466
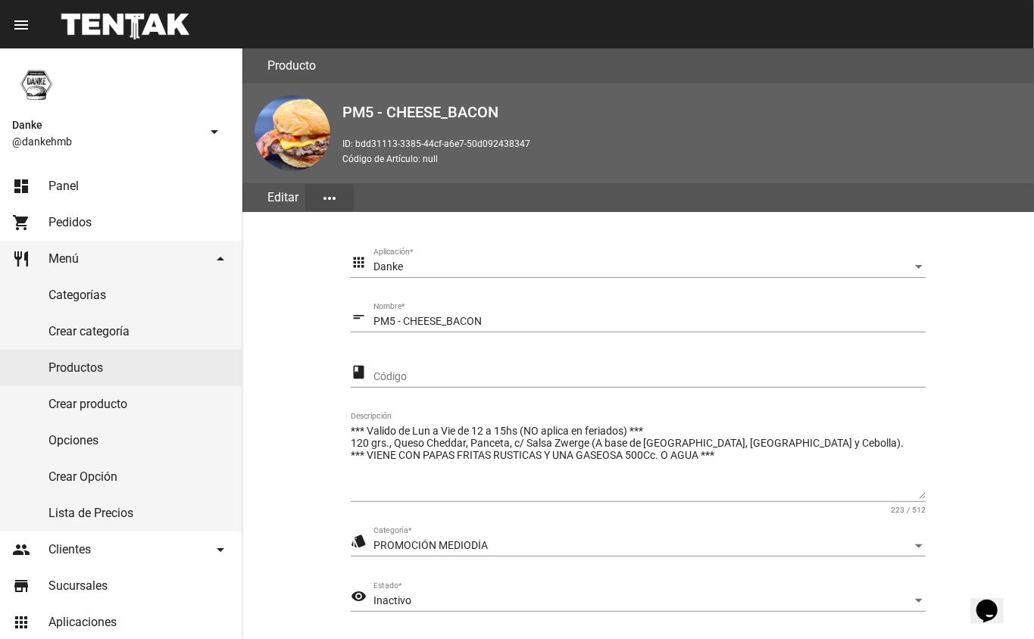
click at [394, 600] on span "Inactivo" at bounding box center [392, 600] width 38 height 12
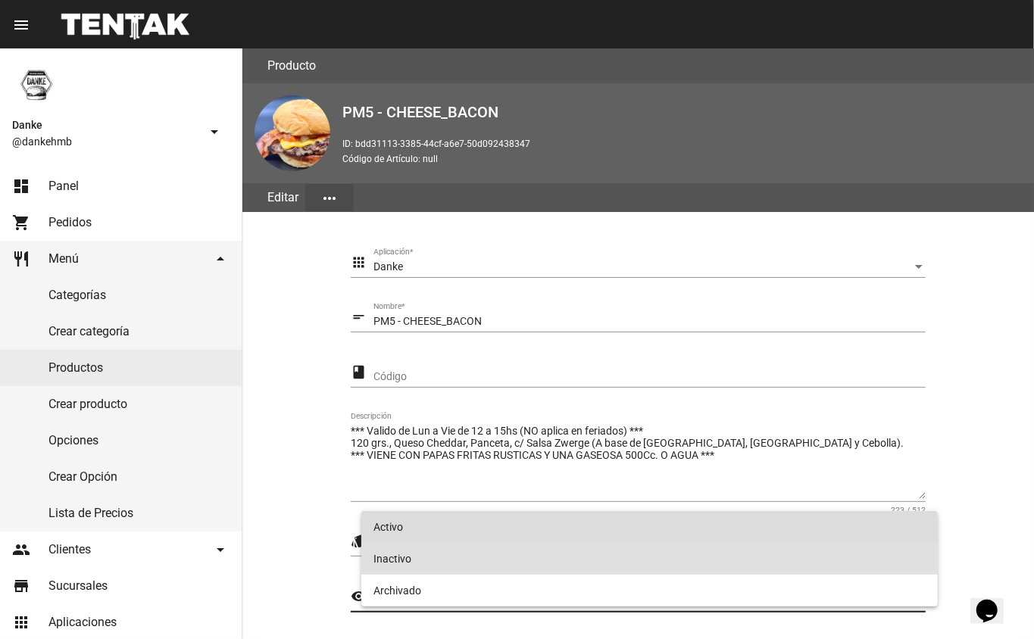
click at [395, 530] on span "Activo" at bounding box center [649, 527] width 553 height 32
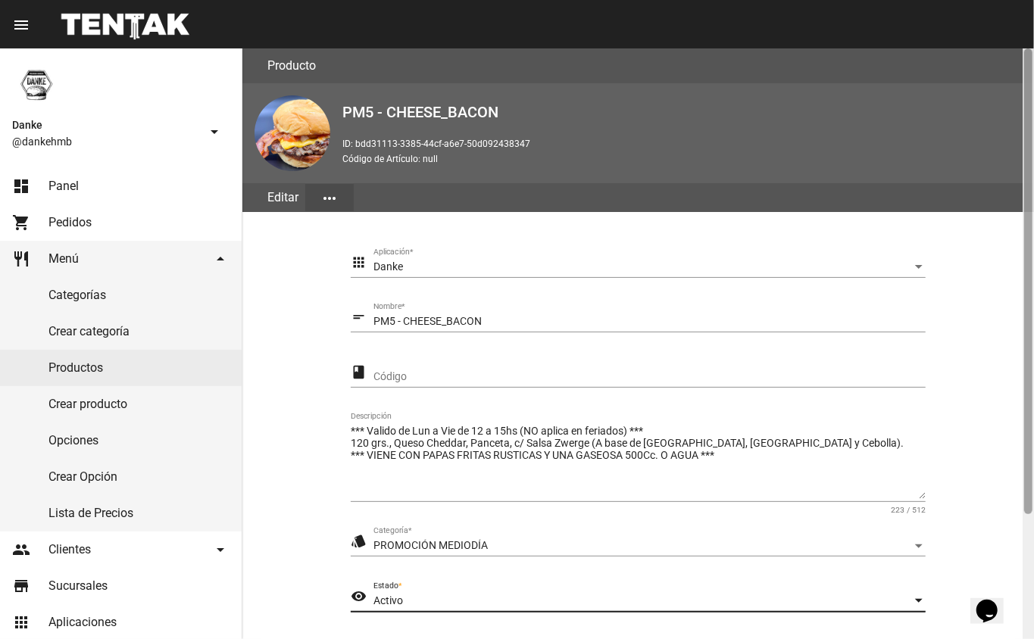
click at [1033, 568] on div at bounding box center [1027, 343] width 11 height 591
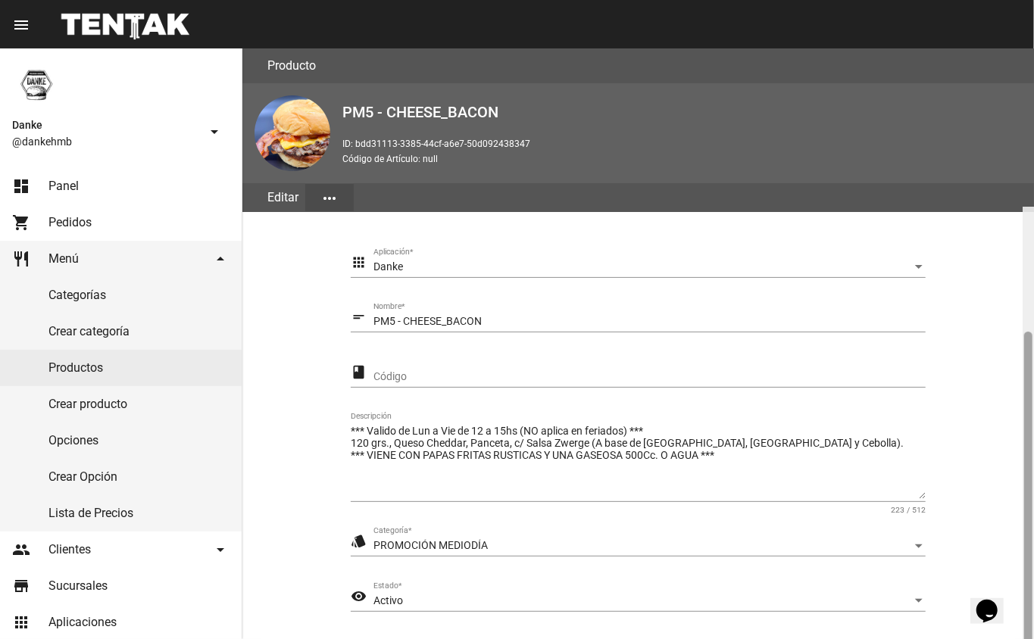
scroll to position [158, 0]
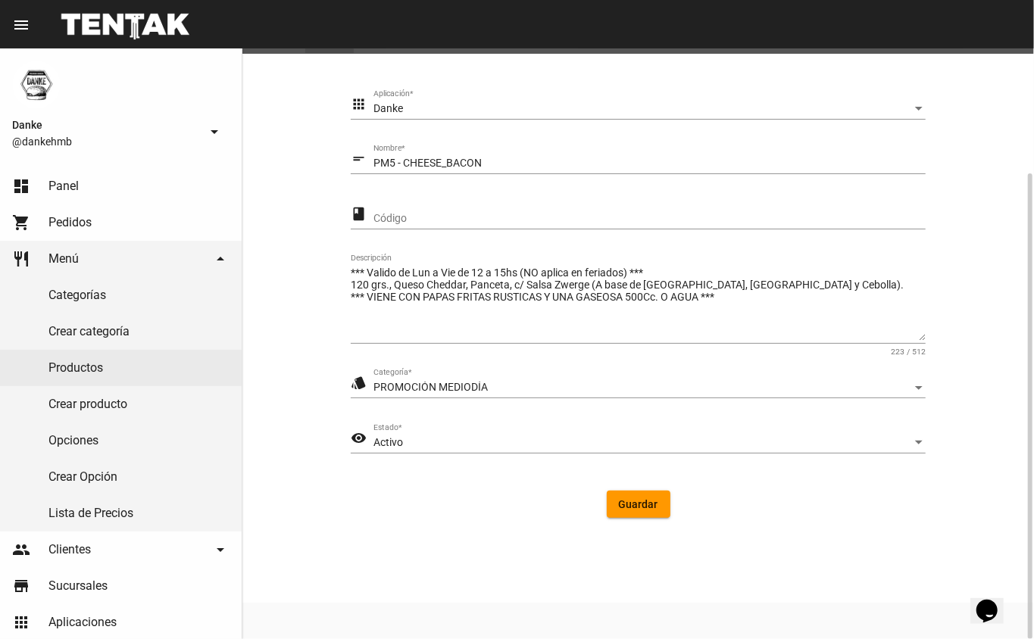
click at [616, 500] on button "Guardar" at bounding box center [638, 504] width 64 height 27
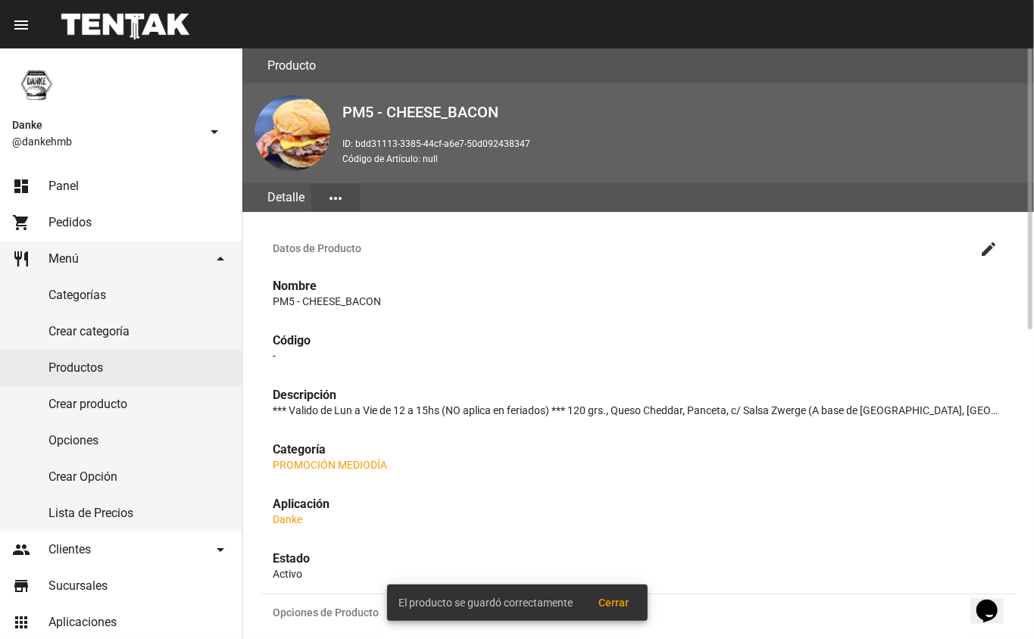
click at [55, 350] on link "Productos" at bounding box center [121, 368] width 242 height 36
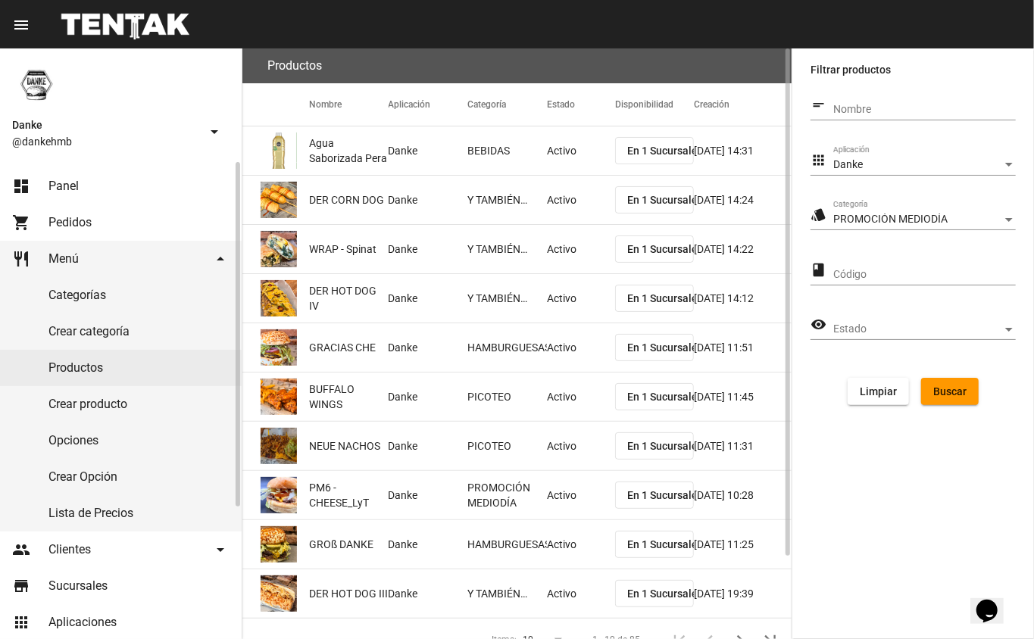
click at [51, 186] on span "Panel" at bounding box center [63, 186] width 30 height 15
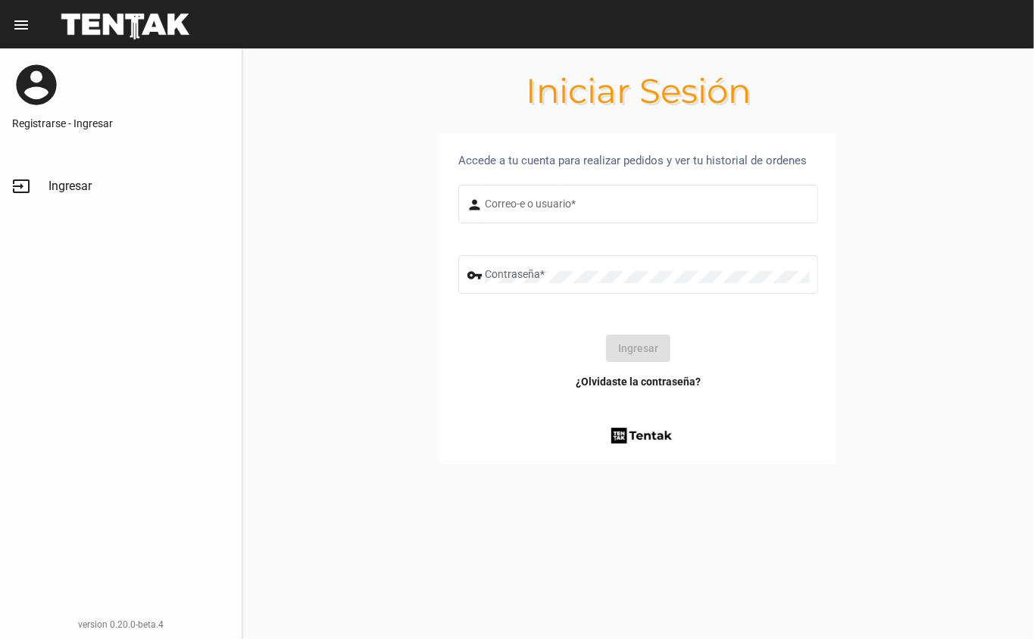
type input "[EMAIL_ADDRESS][DOMAIN_NAME]"
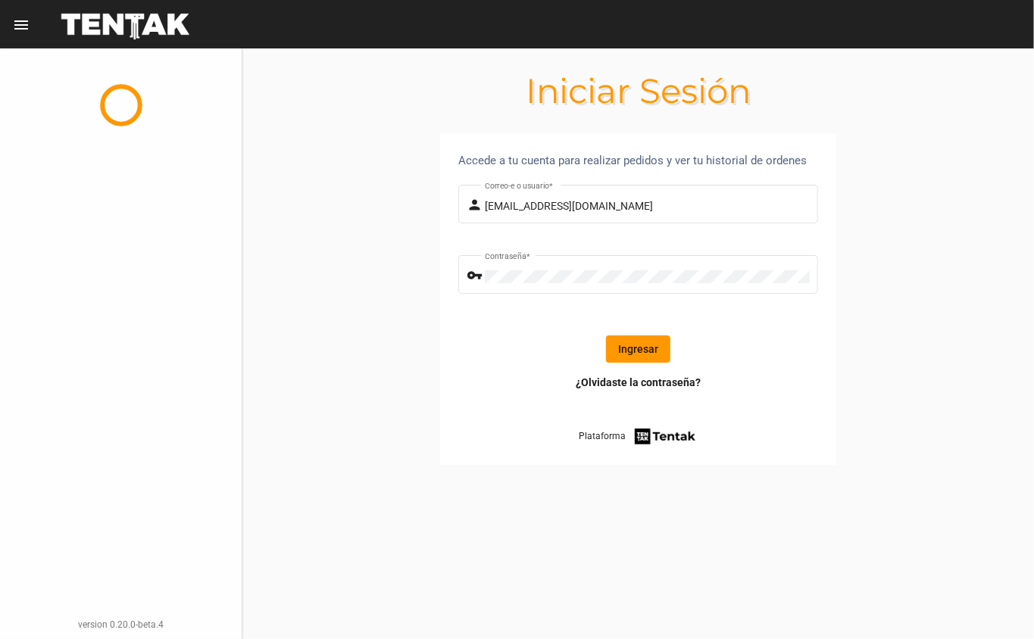
click at [642, 347] on button "Ingresar" at bounding box center [638, 348] width 64 height 27
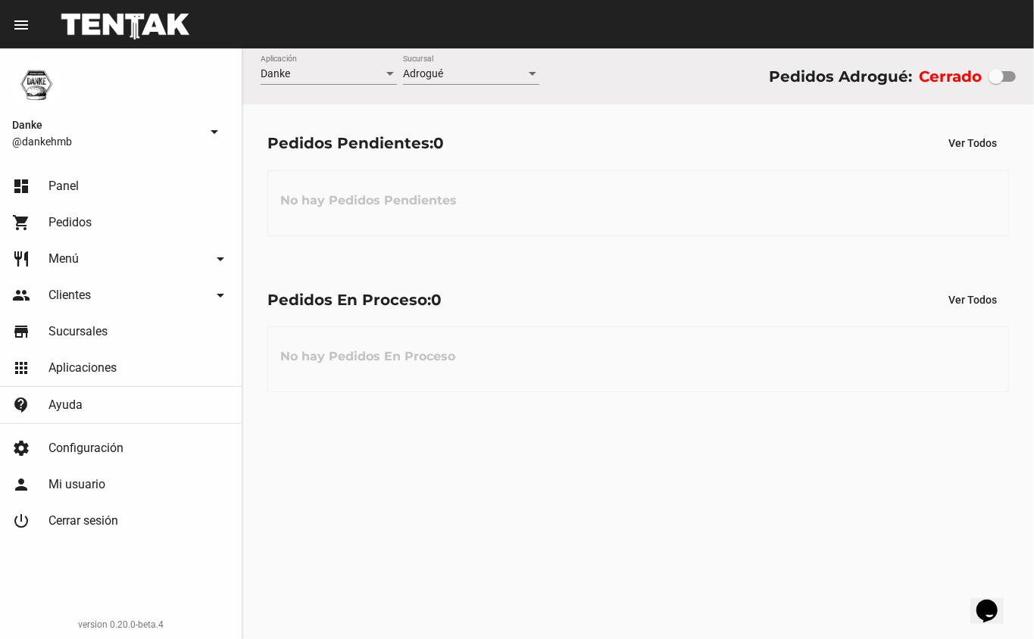
click at [999, 76] on div at bounding box center [995, 76] width 15 height 15
click at [996, 82] on input "checkbox" at bounding box center [995, 82] width 1 height 1
checkbox input "true"
